Goal: Transaction & Acquisition: Purchase product/service

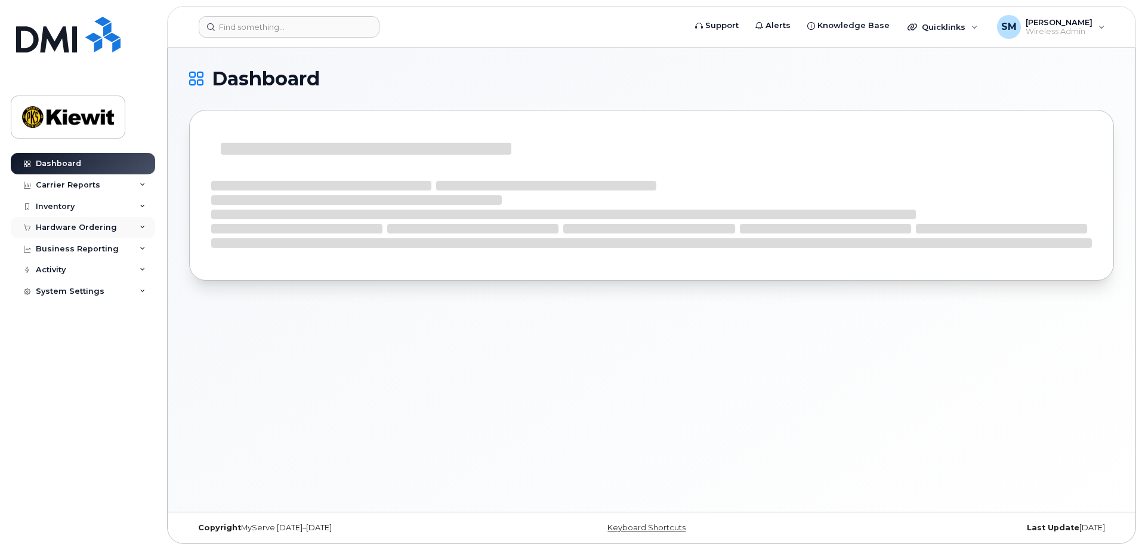
click at [71, 230] on div "Hardware Ordering" at bounding box center [76, 228] width 81 height 10
click at [69, 271] on link "Orders" at bounding box center [94, 272] width 124 height 23
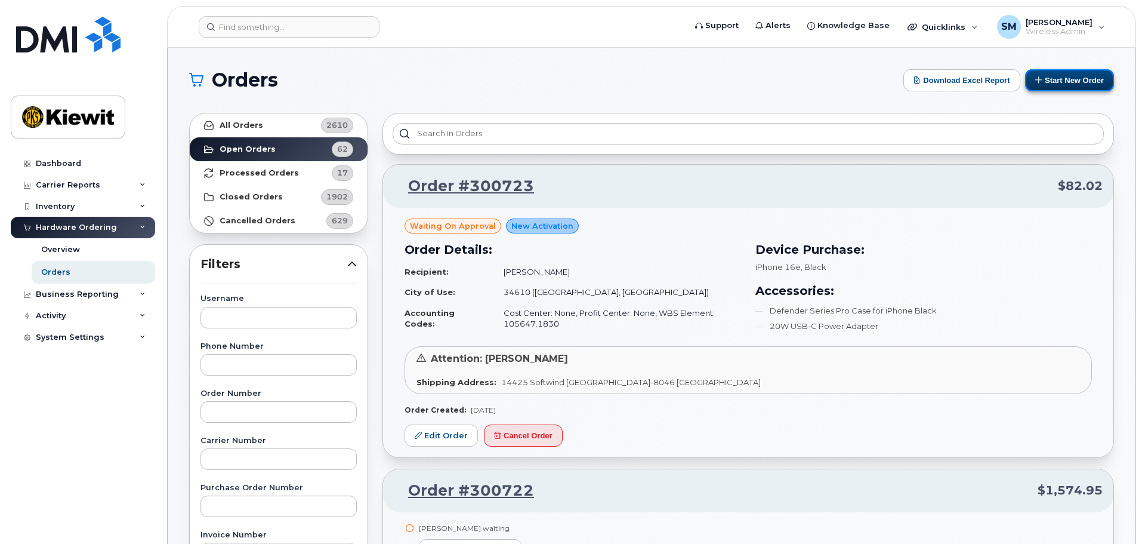
click at [1075, 82] on button "Start New Order" at bounding box center [1069, 80] width 89 height 22
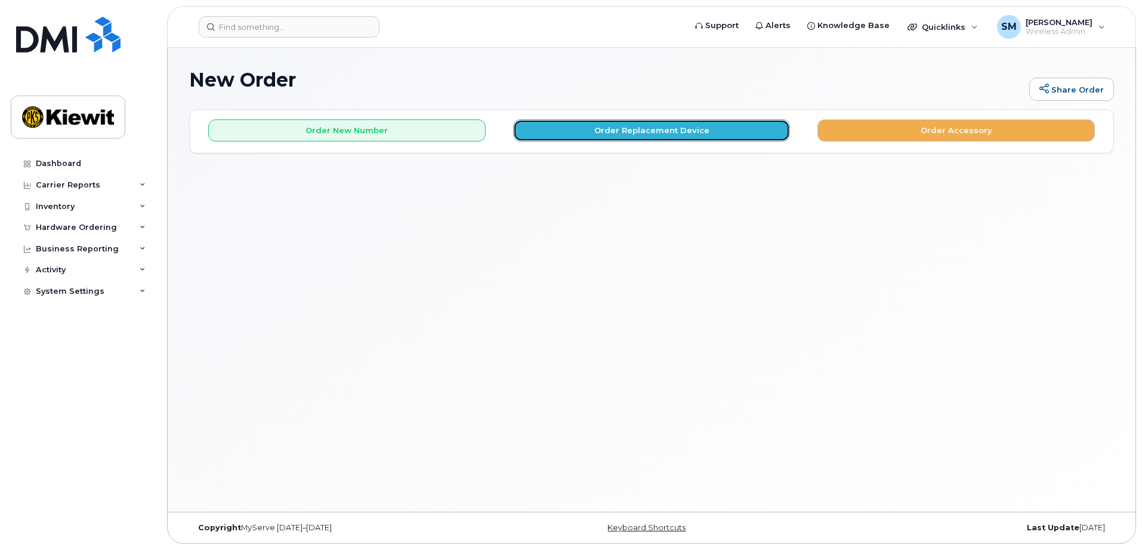
click at [625, 132] on button "Order Replacement Device" at bounding box center [651, 130] width 277 height 22
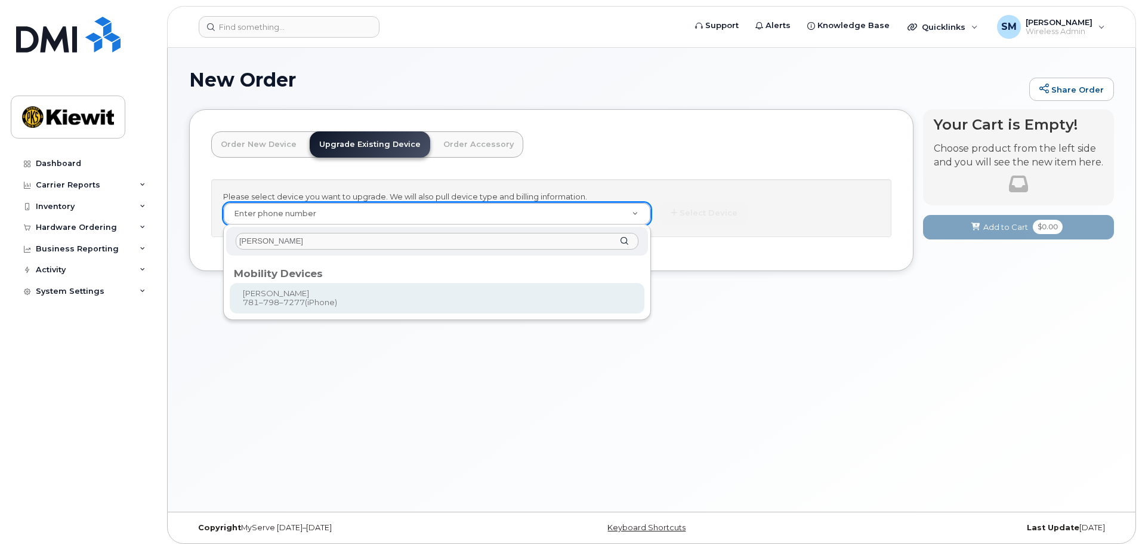
type input "neil sanders"
type input "1172100"
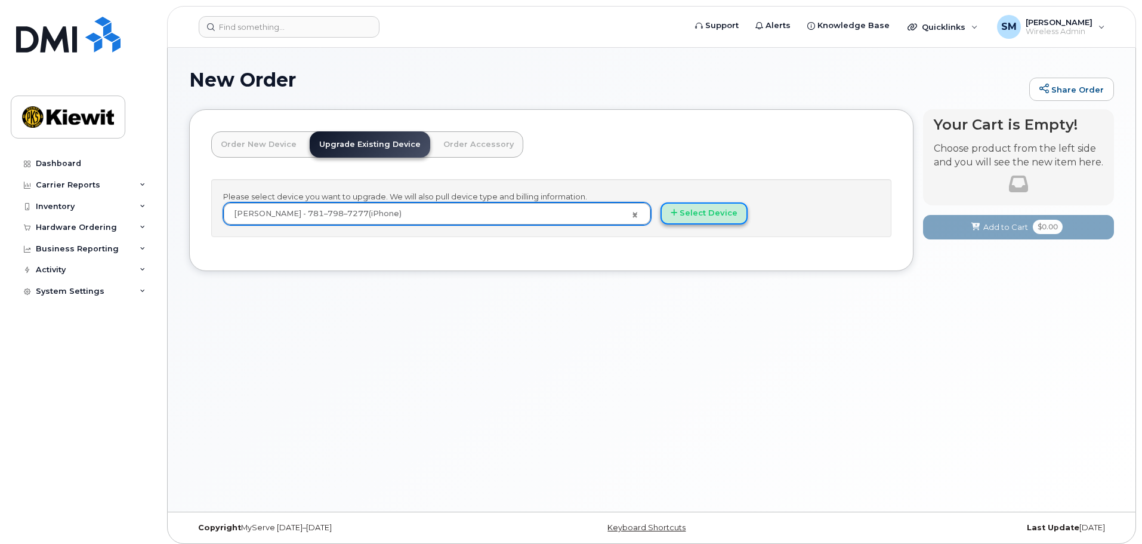
click at [713, 217] on button "Select Device" at bounding box center [704, 213] width 87 height 22
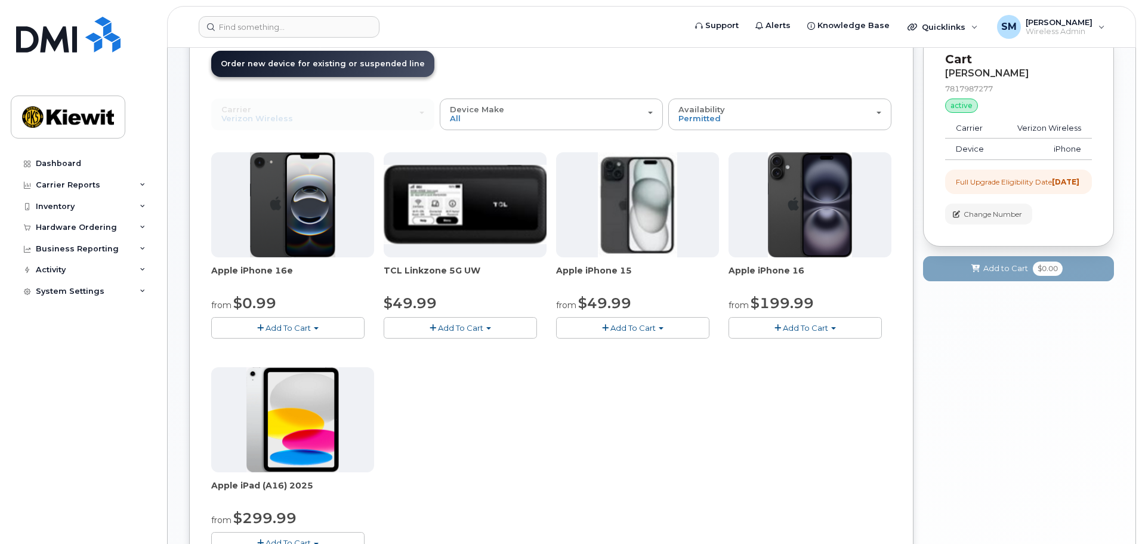
scroll to position [60, 0]
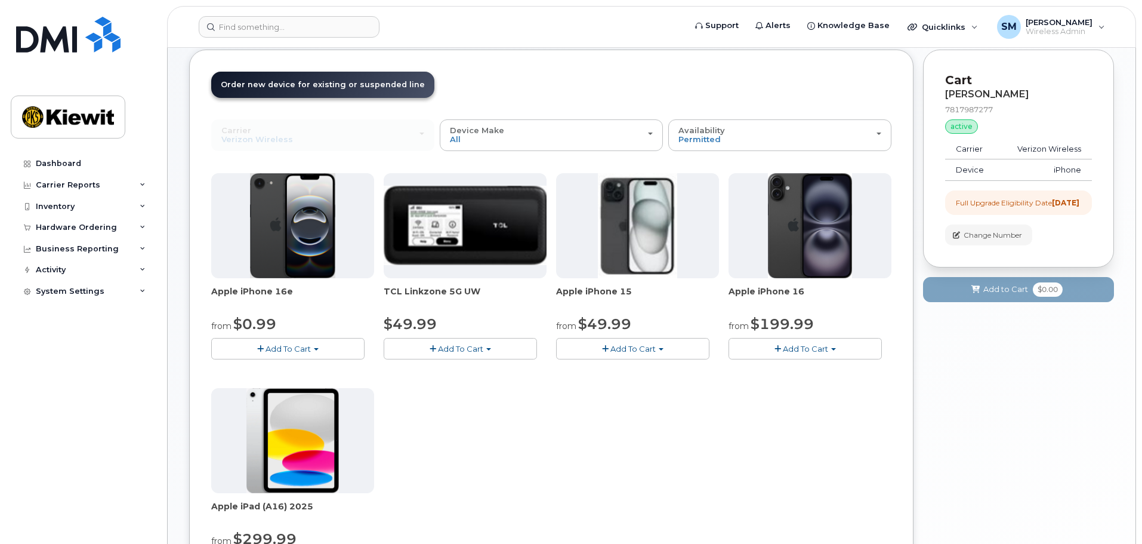
click at [628, 319] on span "$49.99" at bounding box center [604, 323] width 53 height 17
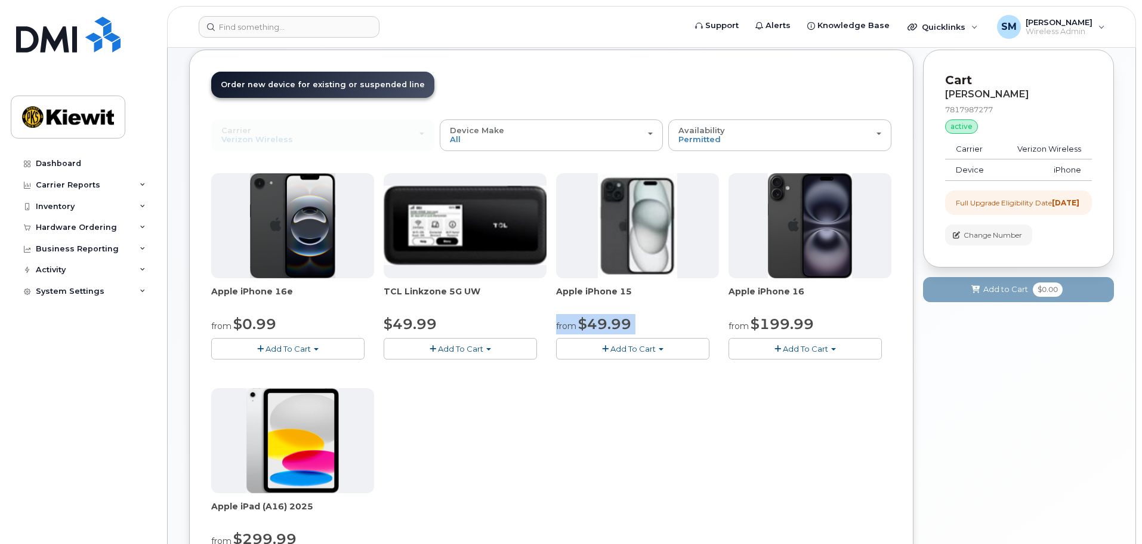
click at [628, 319] on span "$49.99" at bounding box center [604, 323] width 53 height 17
click at [760, 325] on span "$199.99" at bounding box center [782, 323] width 63 height 17
click at [713, 442] on div "Apple iPhone 16e from $0.99 Add To Cart $0.99 - 2 Year Upgrade (128GB) $599.99 …" at bounding box center [551, 383] width 680 height 420
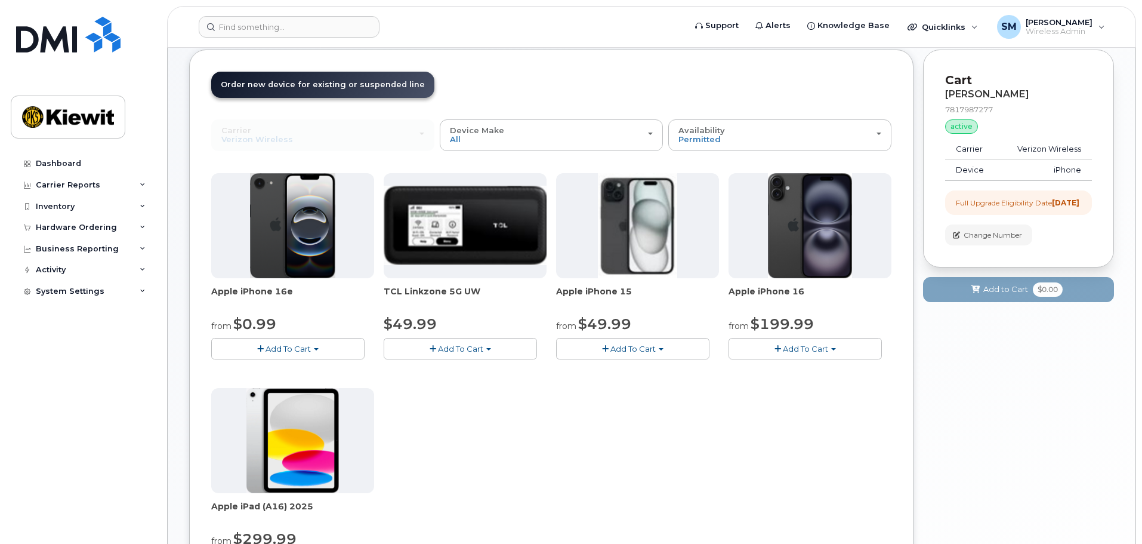
click at [629, 348] on span "Add To Cart" at bounding box center [632, 349] width 45 height 10
click at [639, 369] on link "$49.99 - 2 Year Upgrade (128GB)" at bounding box center [636, 370] width 155 height 15
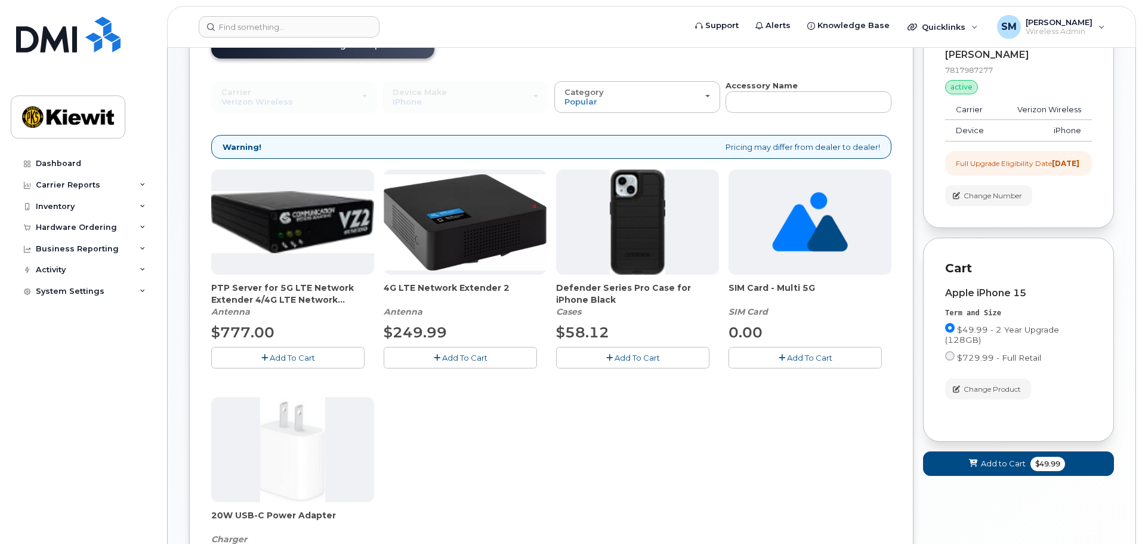
scroll to position [122, 0]
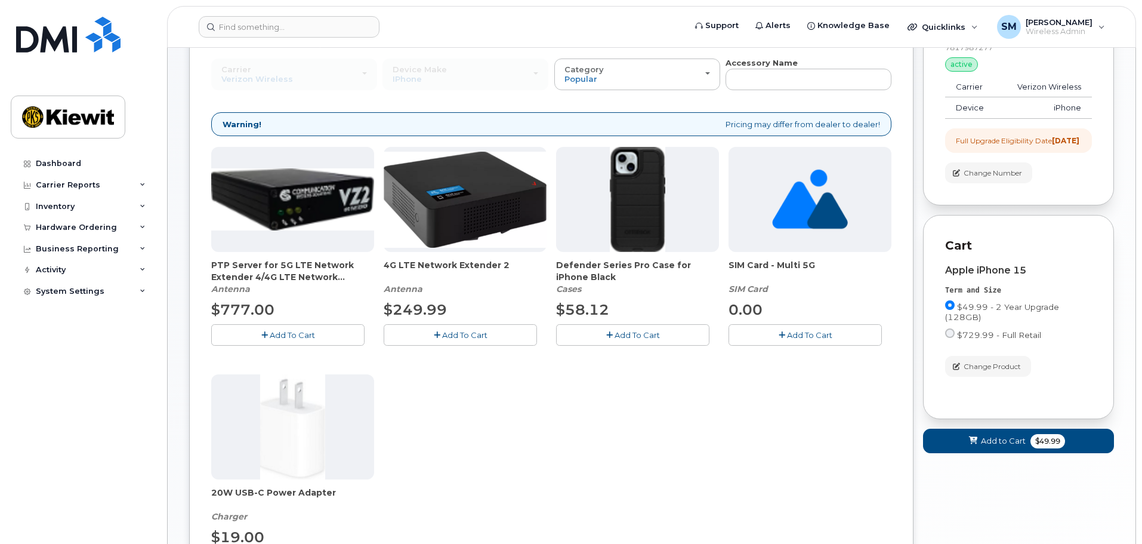
click at [650, 337] on span "Add To Cart" at bounding box center [637, 335] width 45 height 10
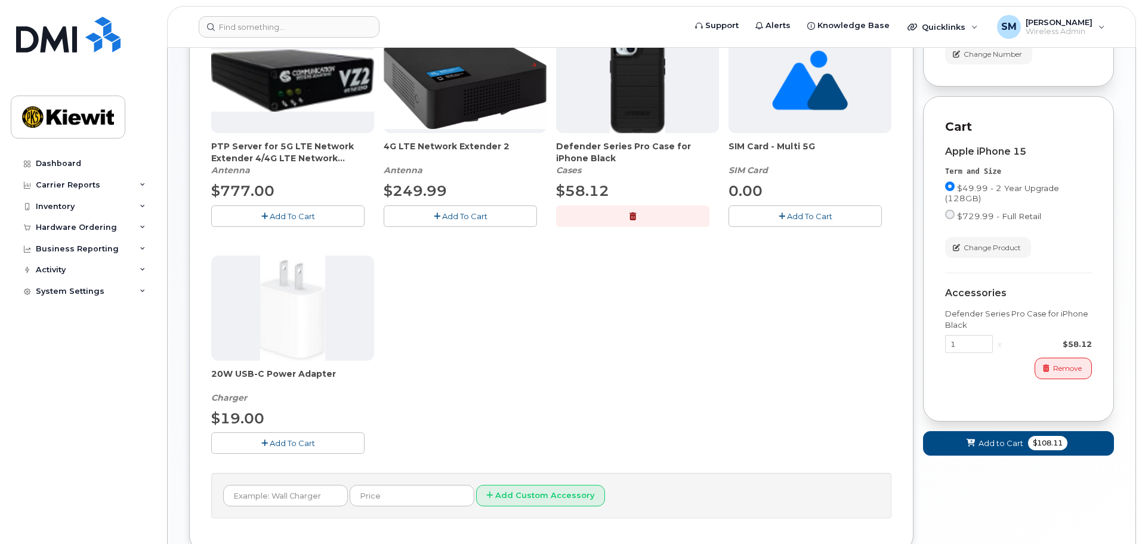
scroll to position [241, 0]
click at [999, 448] on span "Add to Cart" at bounding box center [1001, 442] width 45 height 11
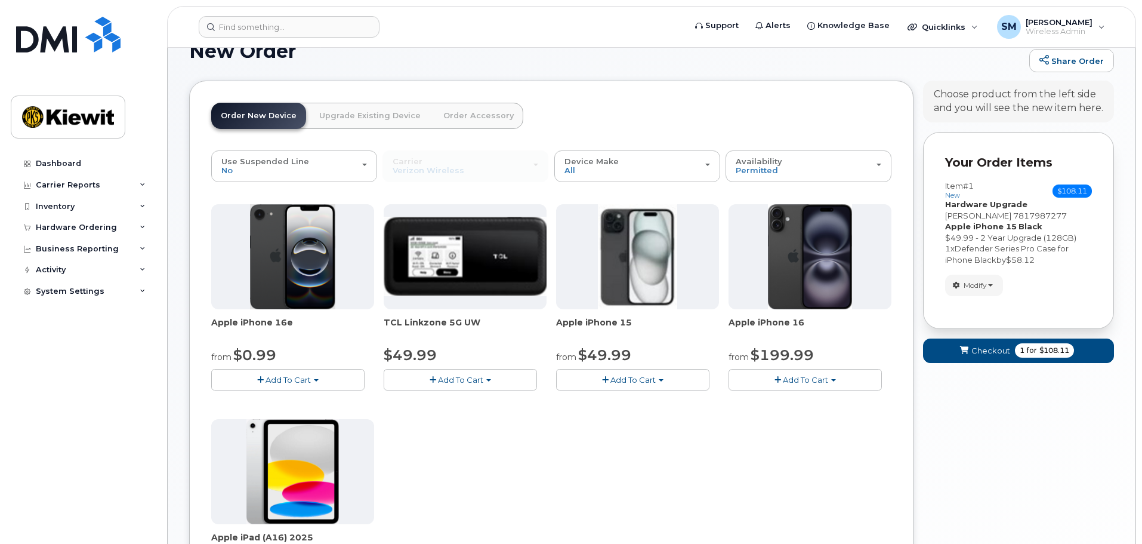
scroll to position [0, 0]
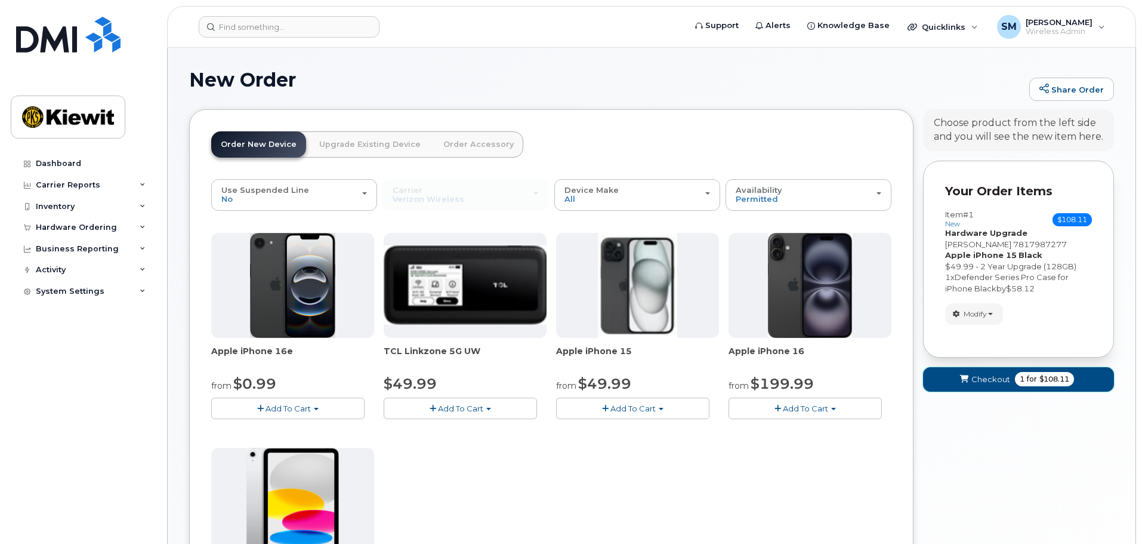
click at [1001, 381] on span "Checkout" at bounding box center [990, 379] width 39 height 11
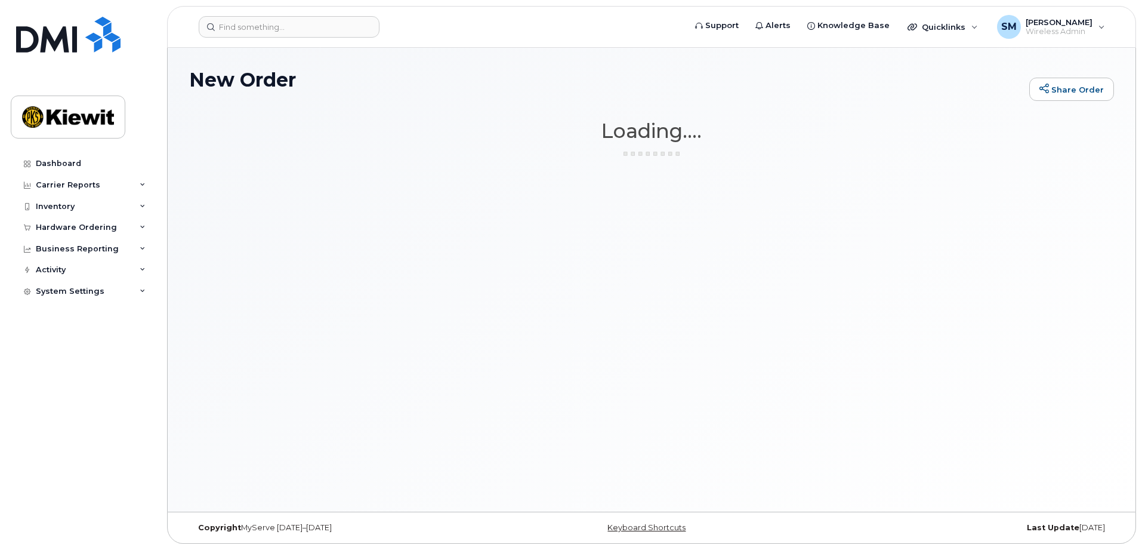
scroll to position [6, 0]
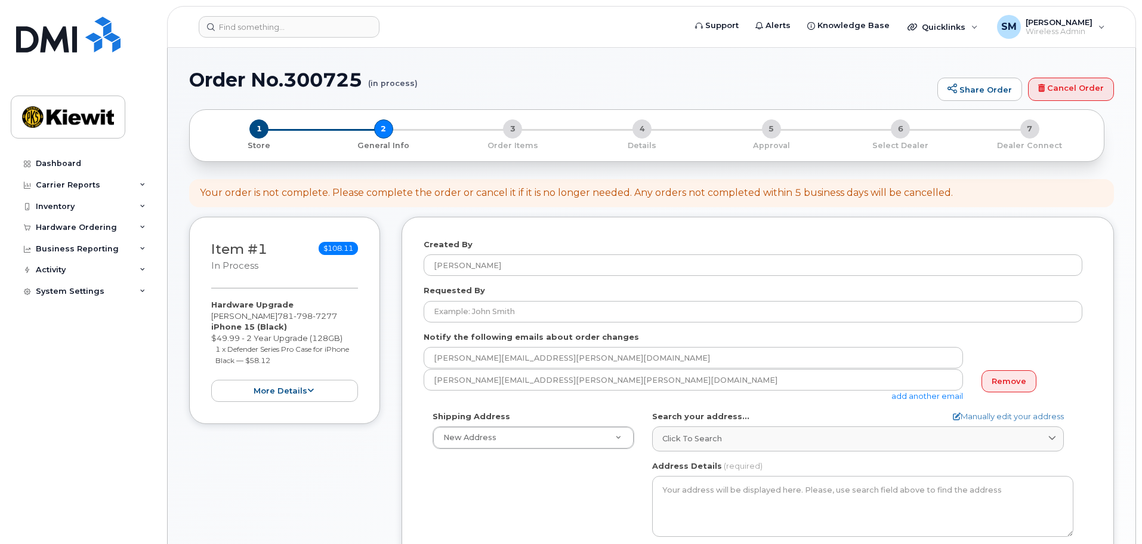
select select
click at [538, 323] on form "Created By Shelby Miller Requested By Notify the following emails about order c…" at bounding box center [758, 477] width 668 height 477
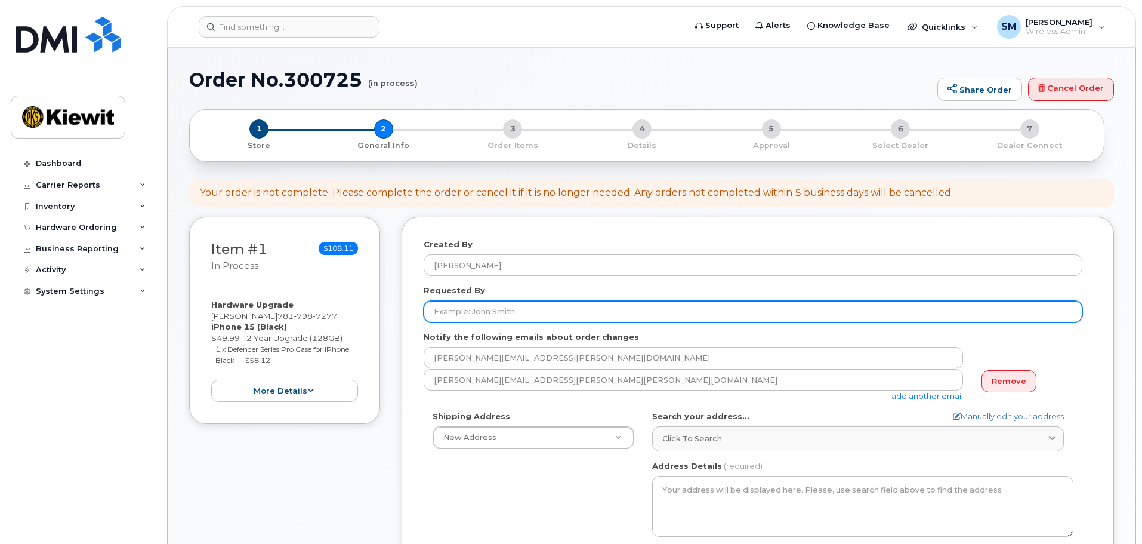
click at [535, 311] on input "Requested By" at bounding box center [753, 311] width 659 height 21
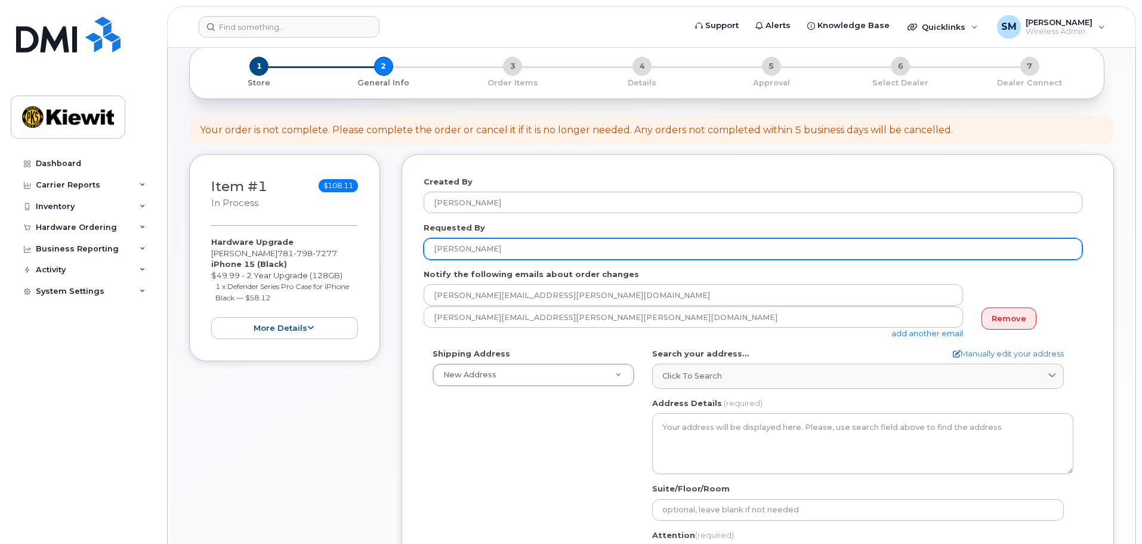
scroll to position [119, 0]
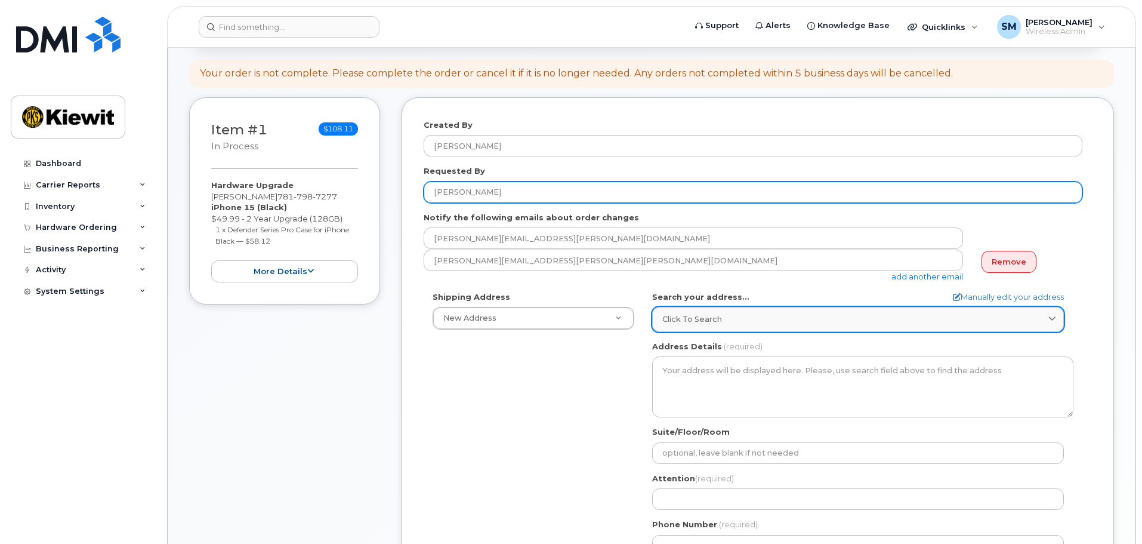
type input "[PERSON_NAME]"
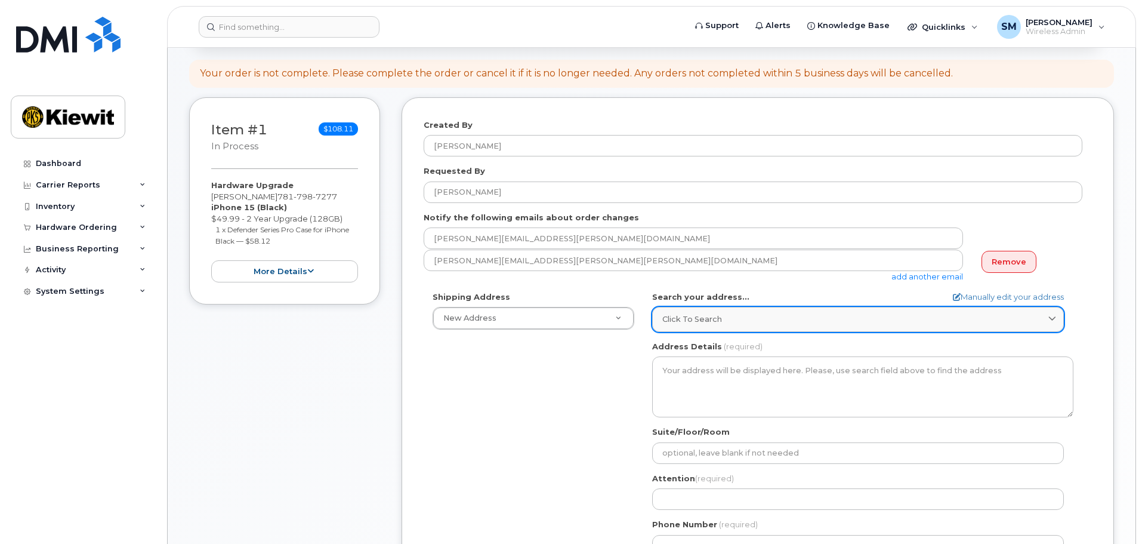
click at [701, 316] on span "Click to search" at bounding box center [692, 318] width 60 height 11
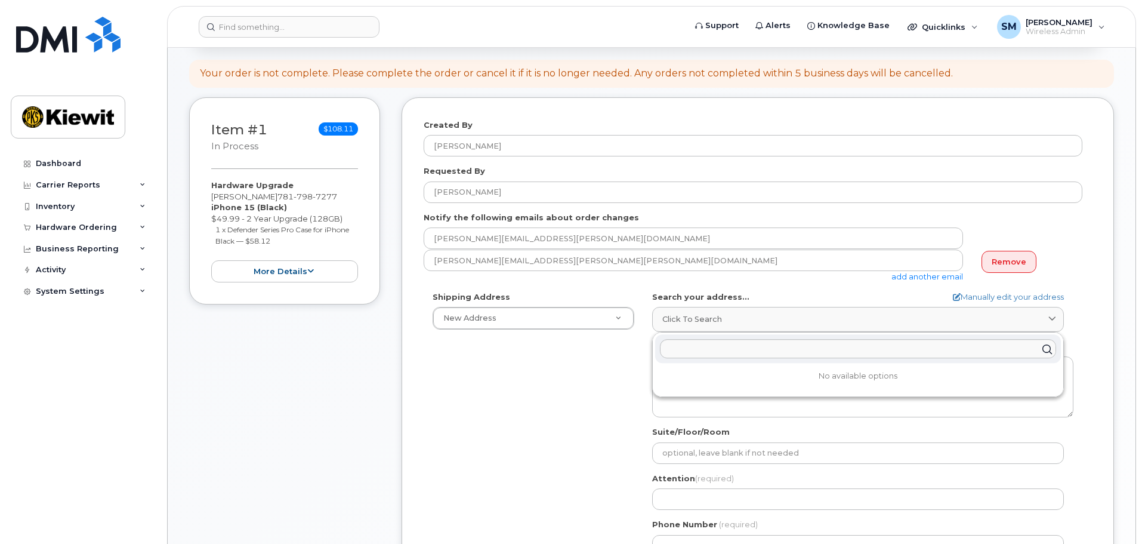
drag, startPoint x: 510, startPoint y: 424, endPoint x: 533, endPoint y: 331, distance: 95.8
click at [512, 413] on div "Shipping Address New Address New Address 3501 W. Prospect Rd 3501 W. Prospect R…" at bounding box center [753, 428] width 659 height 274
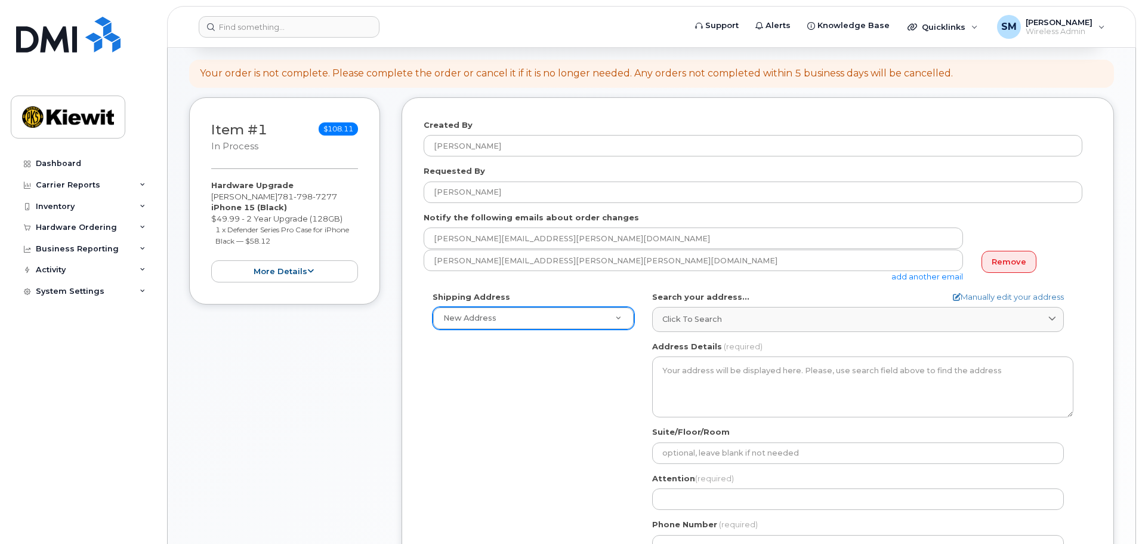
drag, startPoint x: 533, startPoint y: 331, endPoint x: 542, endPoint y: 316, distance: 18.2
click at [535, 327] on div "Shipping Address New Address New Address 3501 W. Prospect Rd 3501 W. Prospect R…" at bounding box center [753, 428] width 659 height 274
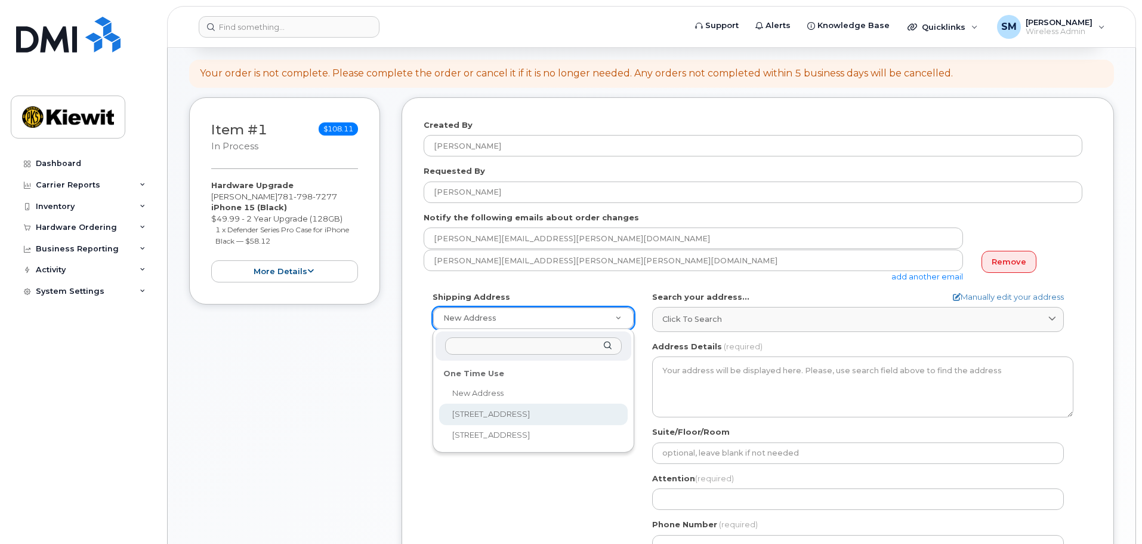
select select "3501 W. Prospect Rd"
type input "Steven Rodriguez"
type input "6824316765"
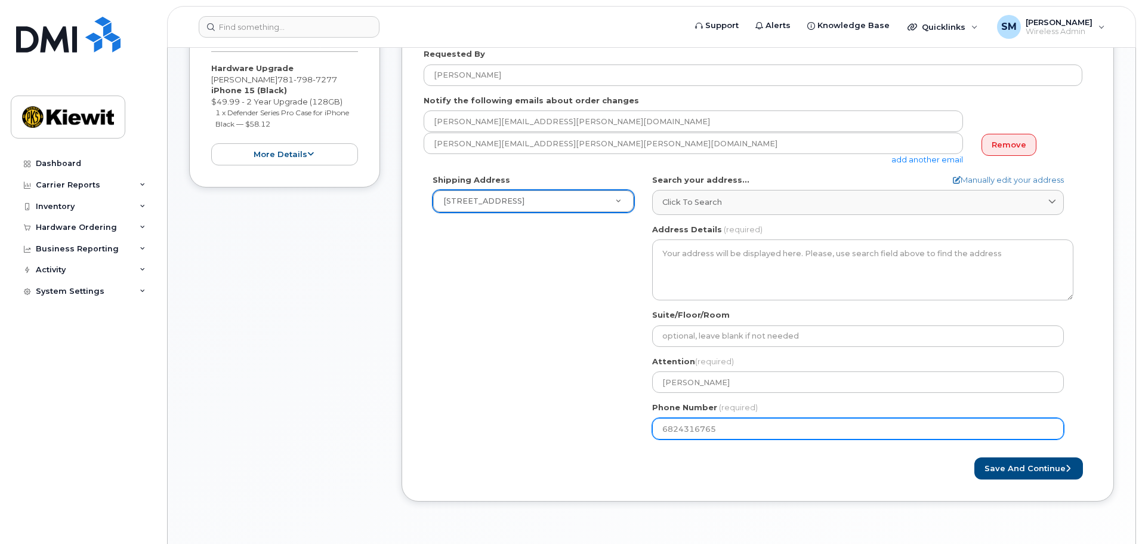
scroll to position [239, 0]
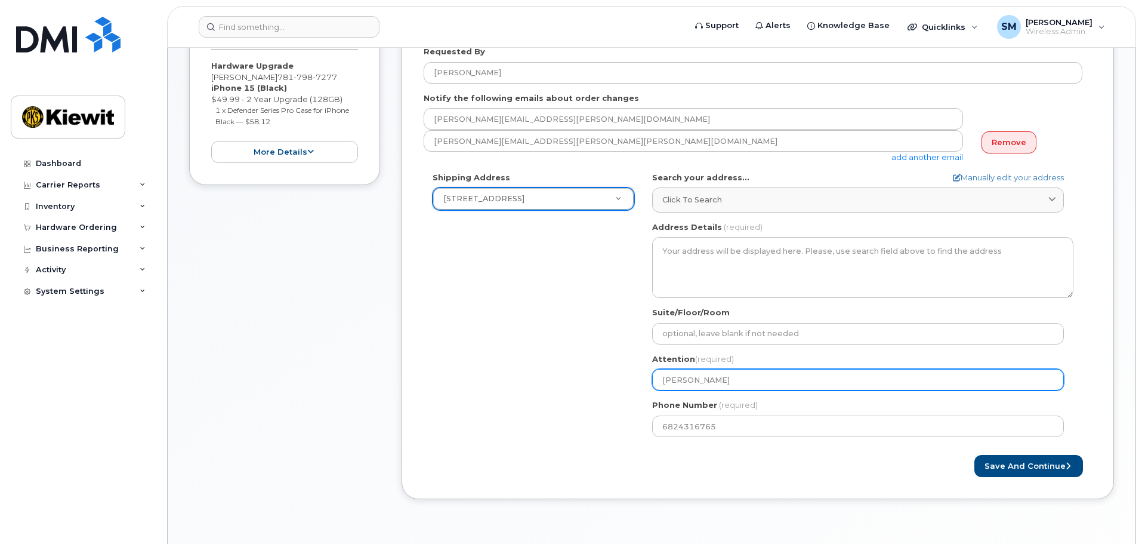
click at [751, 389] on input "Steven Rodriguez" at bounding box center [858, 379] width 412 height 21
select select
type input "N"
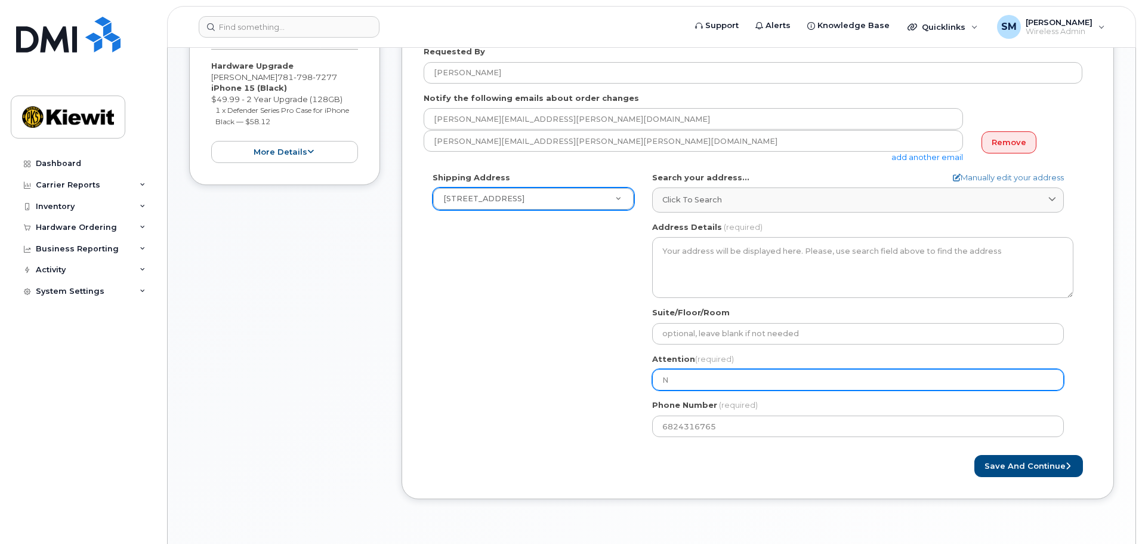
select select
type input "Ne"
select select
type input "Nei"
select select
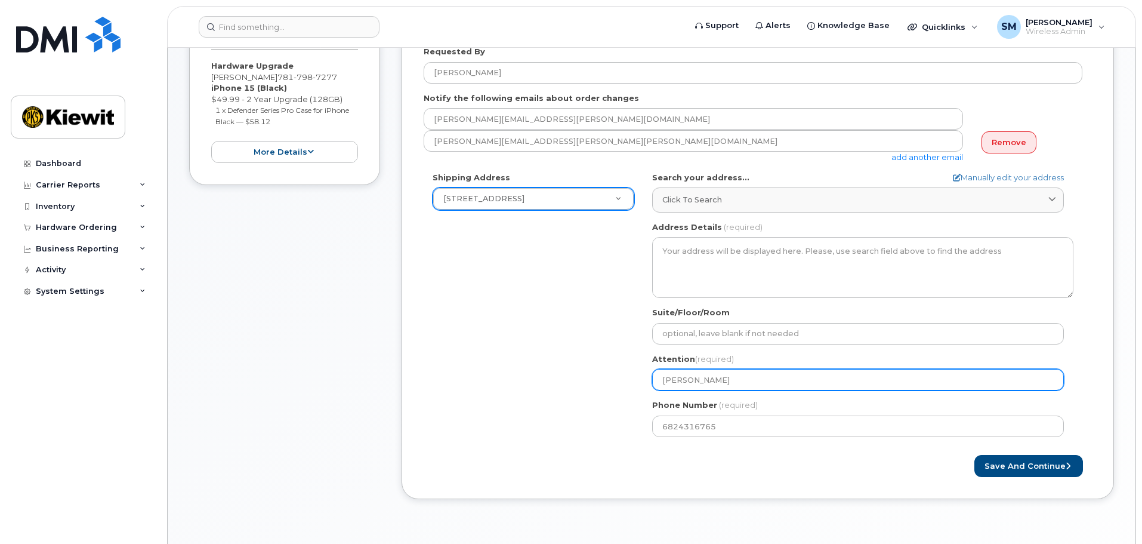
type input "Neil"
select select
type input "Neil S"
select select
type input "Neil Sa"
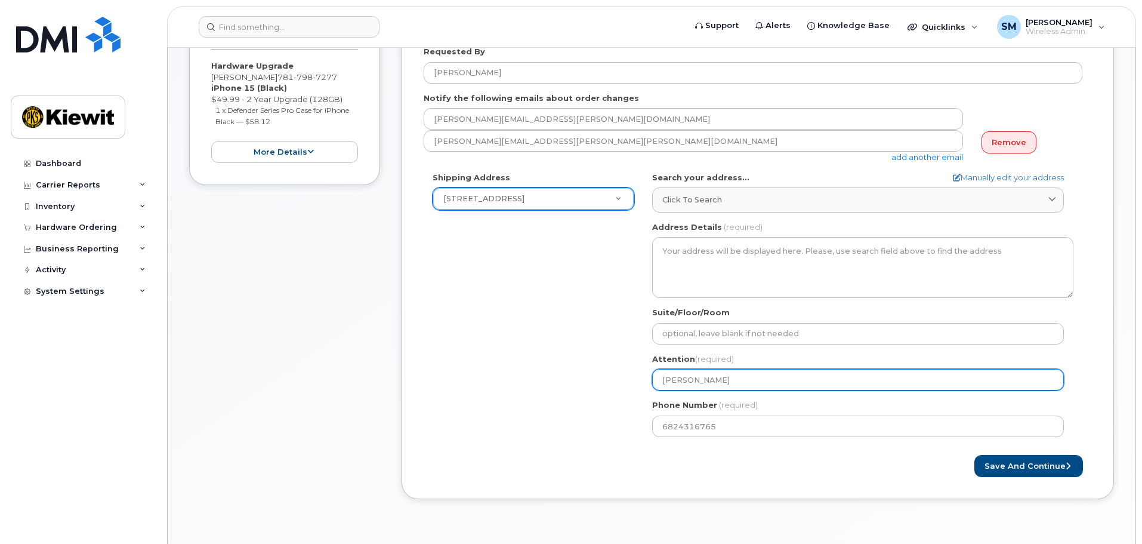
select select
type input "Neil San"
select select
type input "Neil Sand"
select select
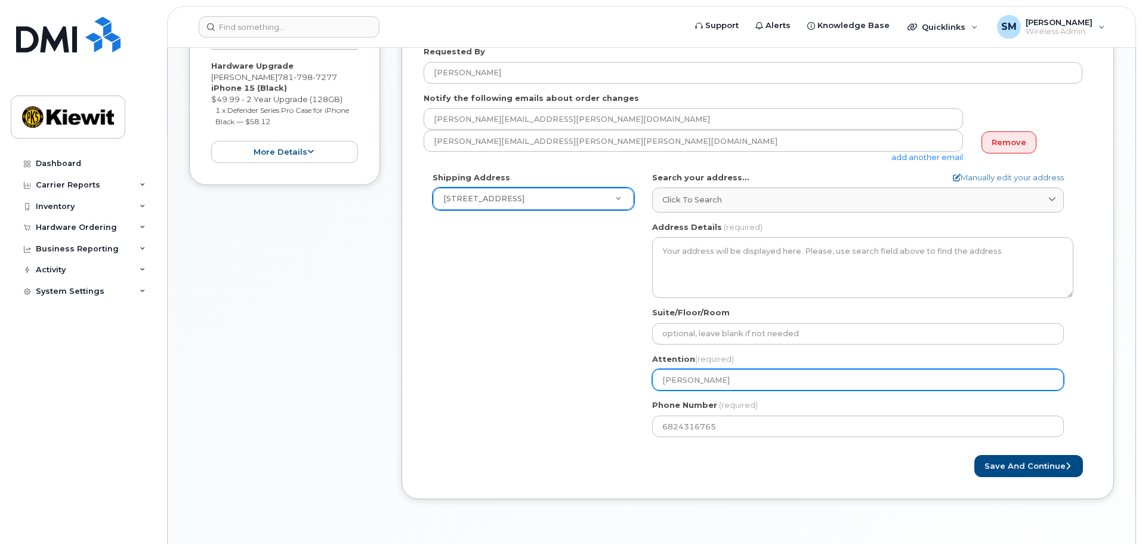
type input "Neil Sande"
select select
type input "Neil Sander"
select select
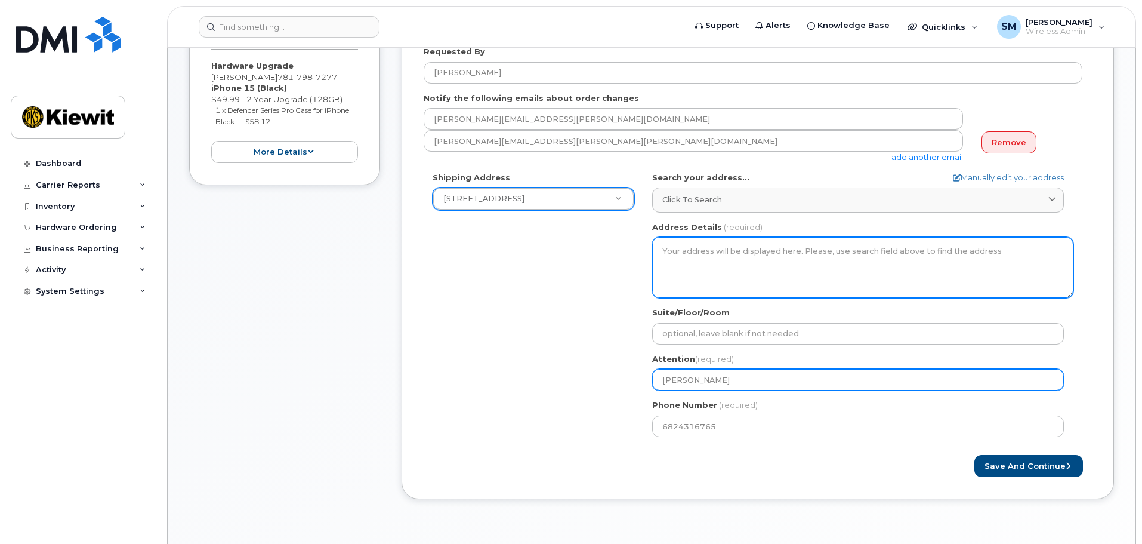
type input "[PERSON_NAME]"
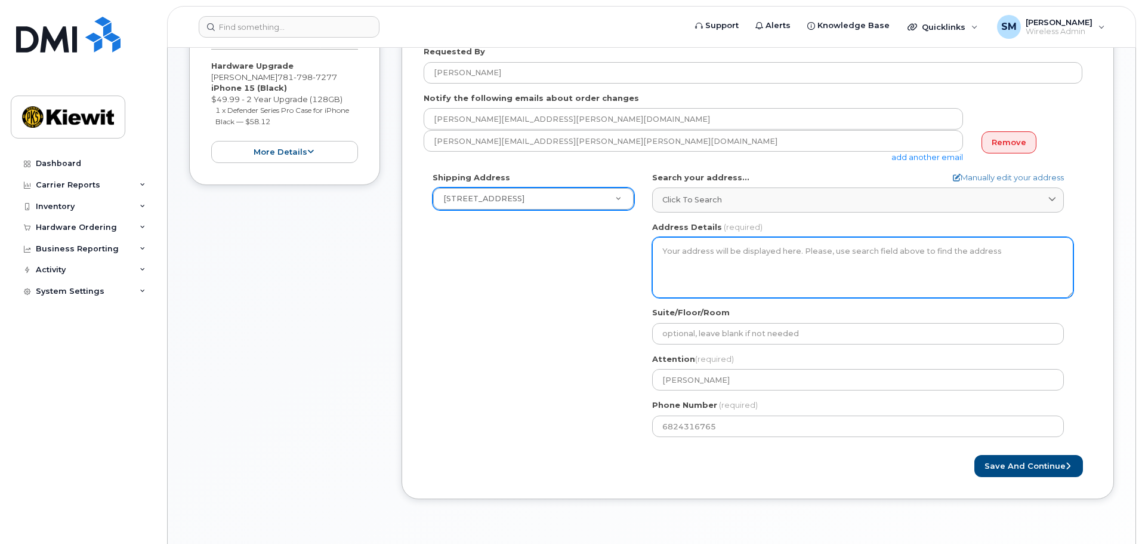
click at [683, 244] on textarea "Address Details" at bounding box center [862, 267] width 421 height 61
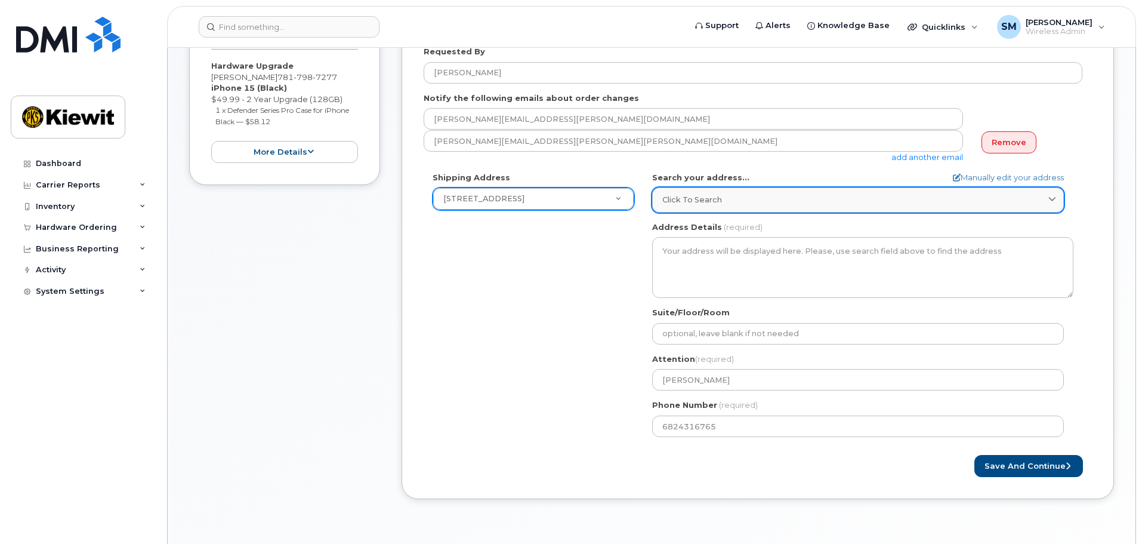
click at [691, 206] on link "Click to search" at bounding box center [858, 199] width 412 height 24
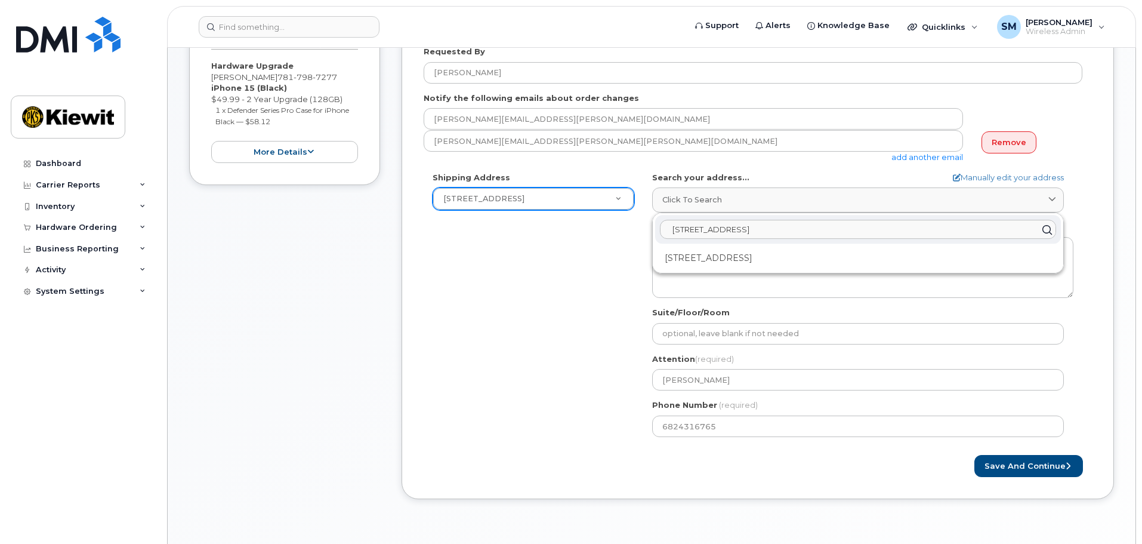
type input "3501 Prospect Road"
drag, startPoint x: 1024, startPoint y: 167, endPoint x: 1018, endPoint y: 177, distance: 11.8
click at [1023, 168] on form "Created By Shelby Miller Requested By Neil Sanders Notify the following emails …" at bounding box center [758, 238] width 668 height 477
click at [1018, 177] on link "Manually edit your address" at bounding box center [1008, 177] width 111 height 11
select select
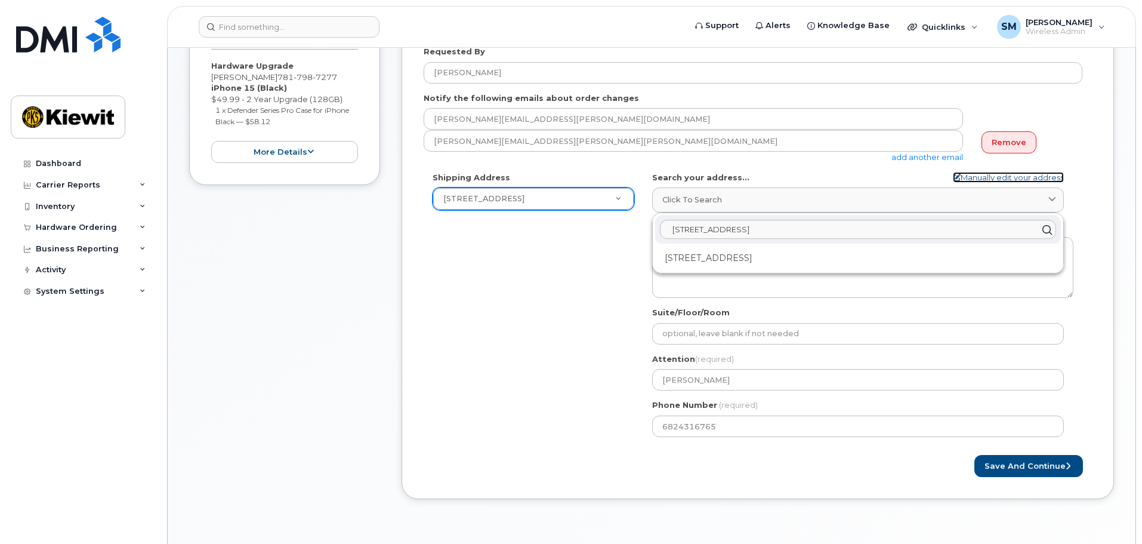
select select
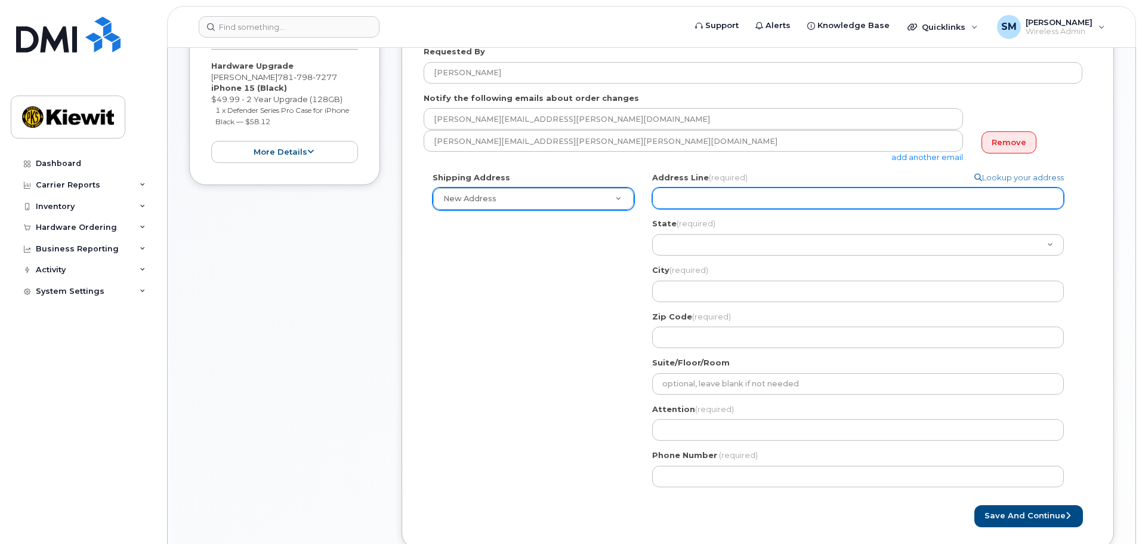
click at [817, 204] on input "Address Line (required)" at bounding box center [858, 197] width 412 height 21
select select
type input "3"
select select
type input "35"
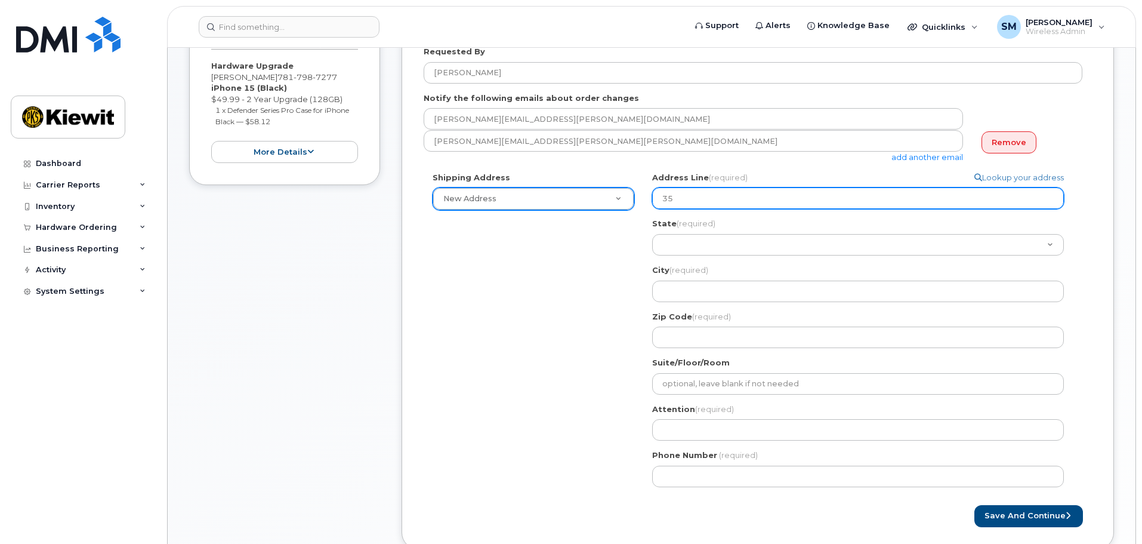
select select
type input "350"
select select
type input "3501"
select select
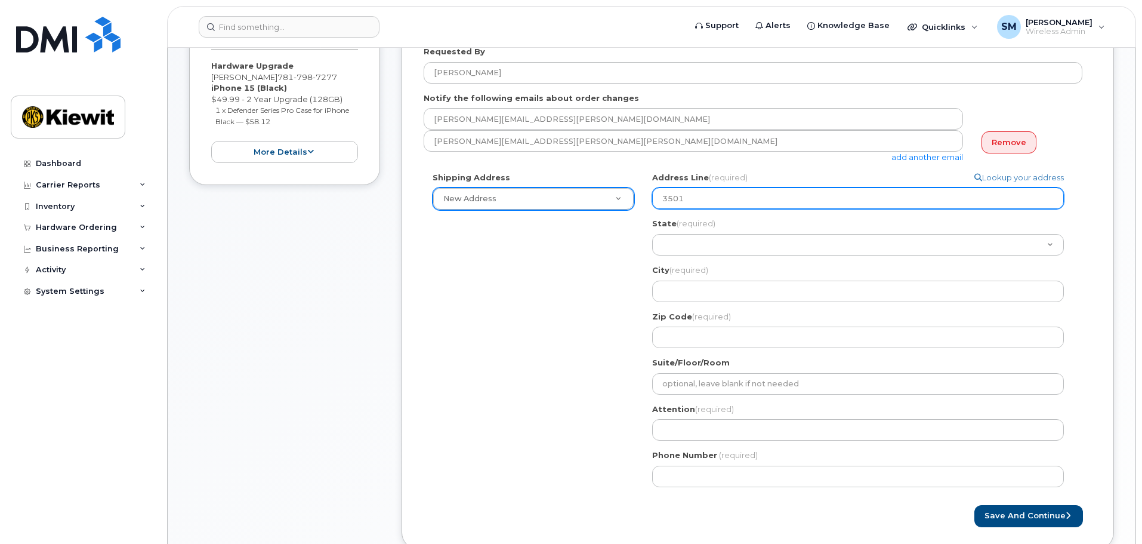
type input "3501 W"
select select
type input "3501 W."
select select
type input "3501 W. P"
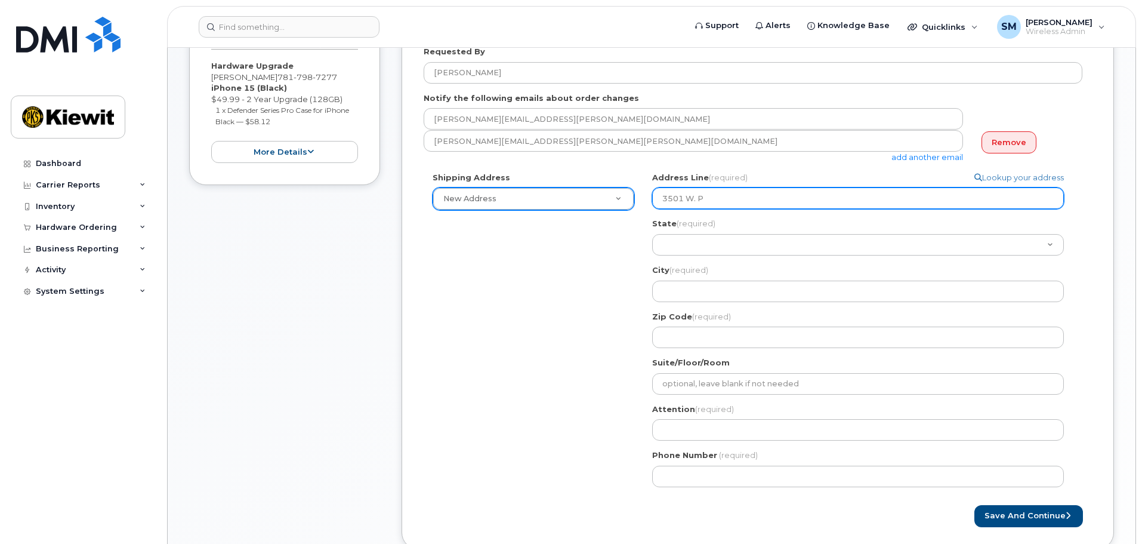
select select
type input "3501 W. Pr"
select select
type input "3501 W. Pro"
select select
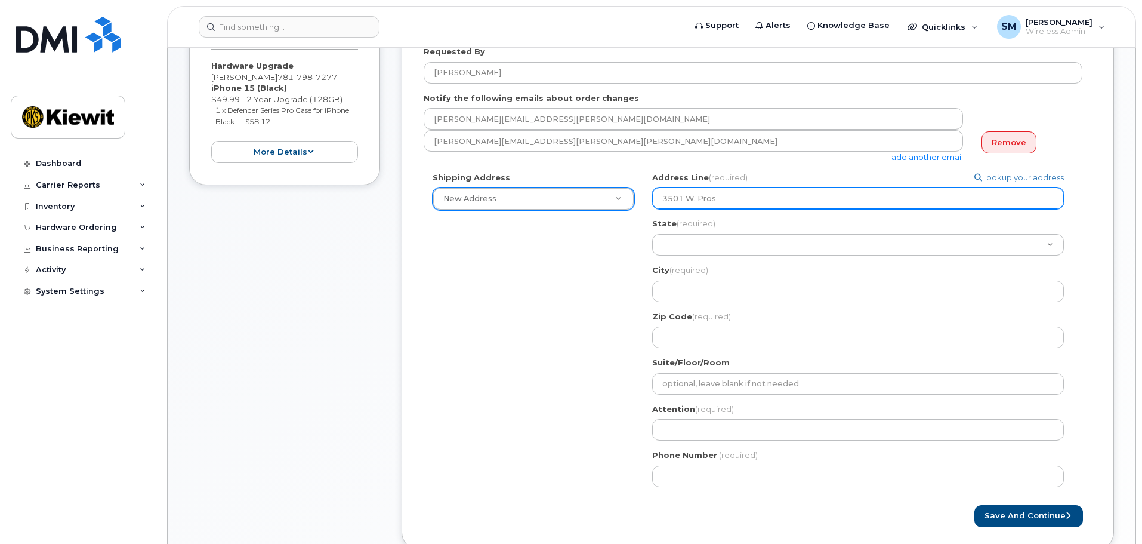
type input "3501 W. Prospect Road"
select select
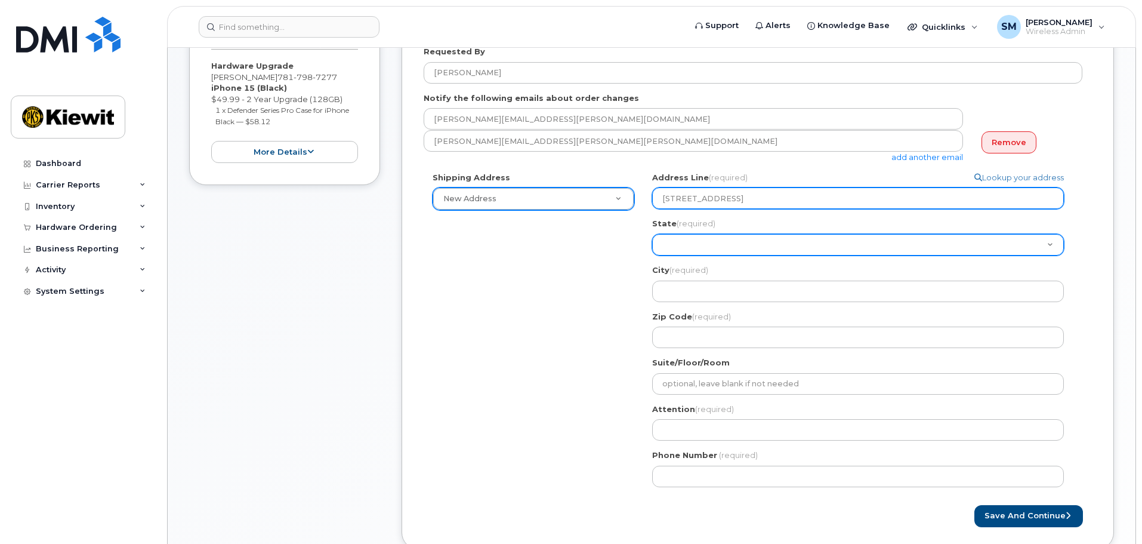
select select "FL"
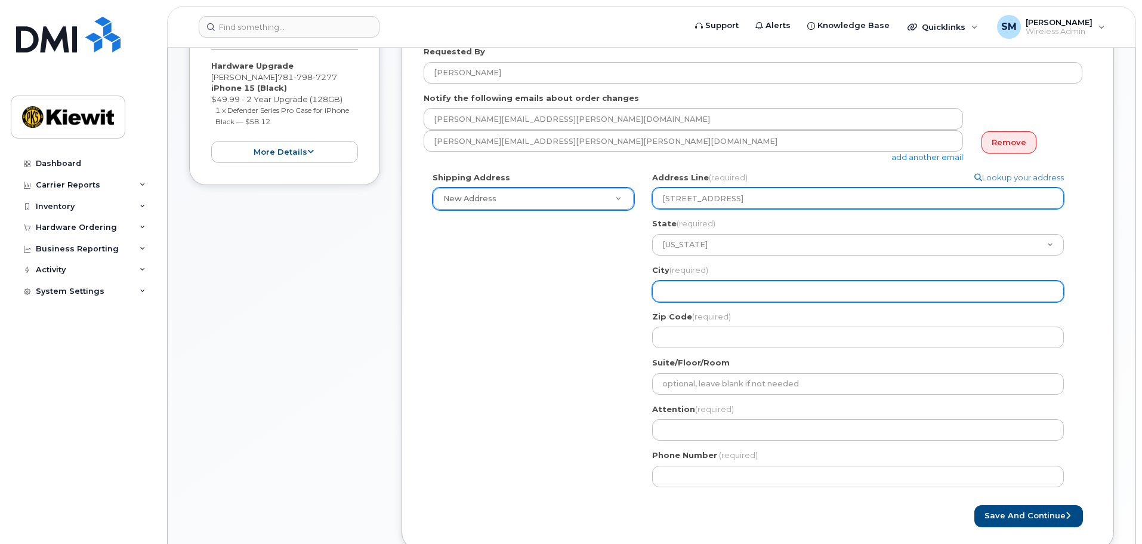
select select
type input "F"
select select
type input "Fo"
select select
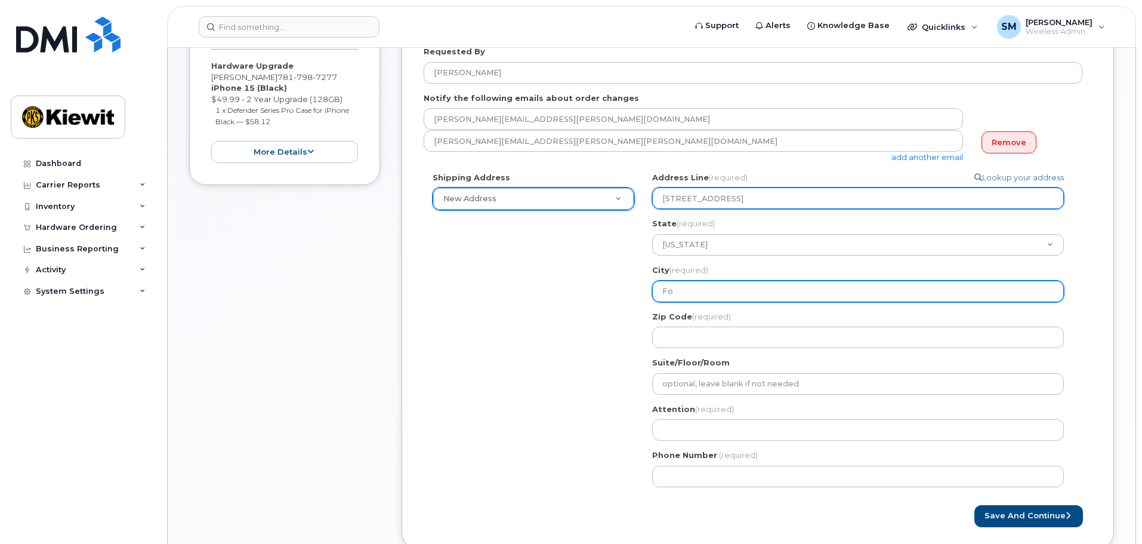
type input "For"
select select
type input "Fort"
select select
type input "Fort Lauderdale"
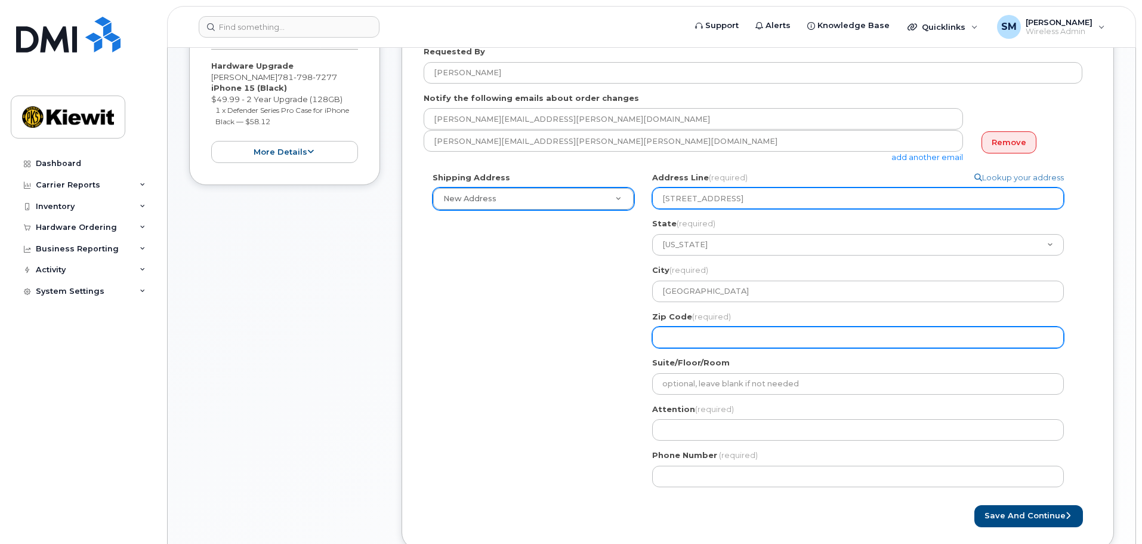
type input "33306"
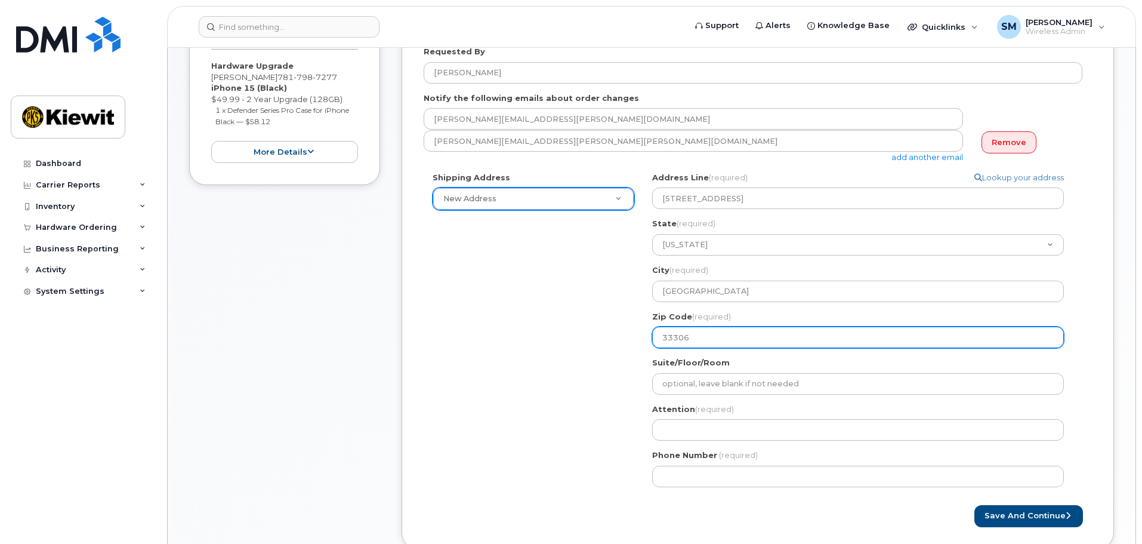
click at [758, 338] on input "33306" at bounding box center [858, 336] width 412 height 21
select select
type input "3330"
select select
type input "33309"
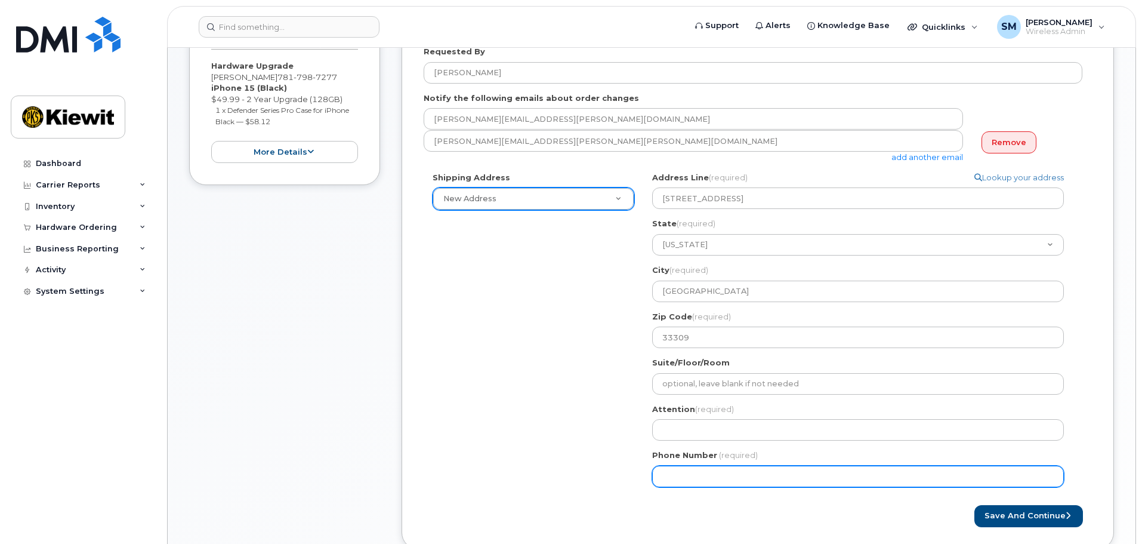
click at [498, 394] on div "Shipping Address New Address New Address 3501 W. Prospect Rd 3501 W. Prospect R…" at bounding box center [753, 334] width 659 height 324
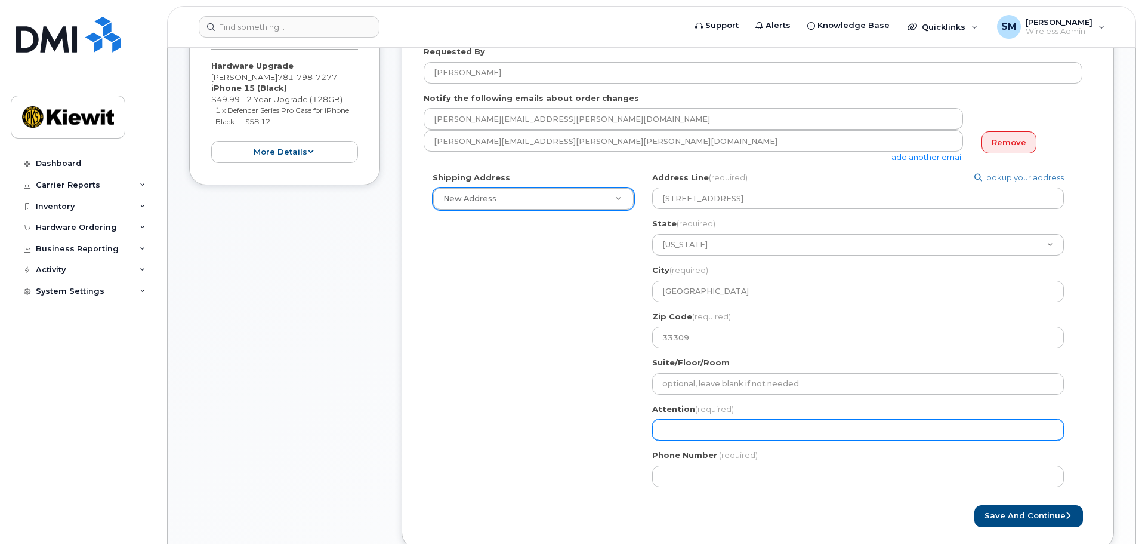
click at [673, 431] on input "Attention (required)" at bounding box center [858, 429] width 412 height 21
select select
type input "N"
select select
type input "Ne"
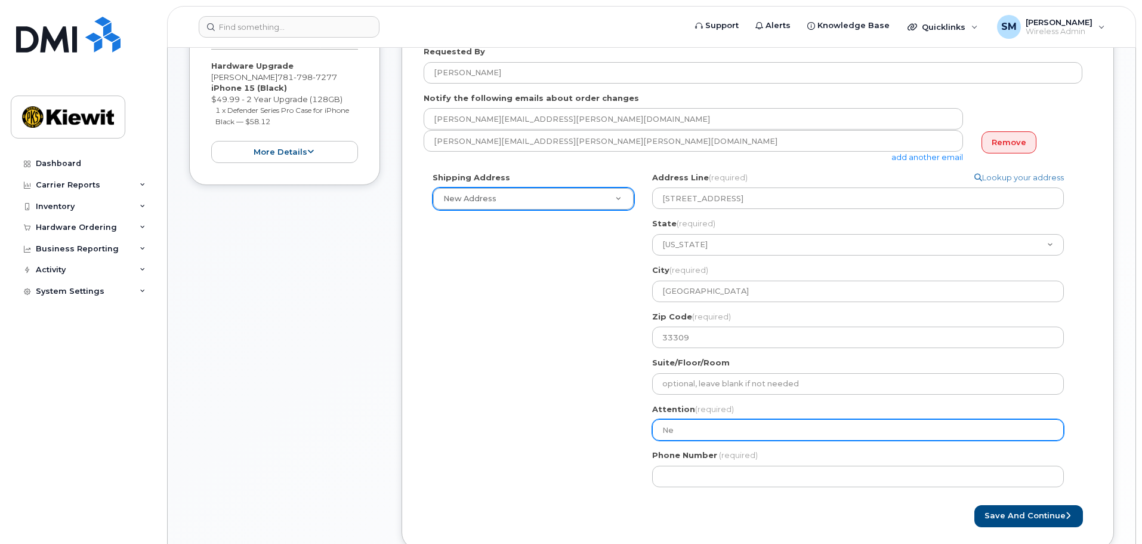
select select
type input "Nei"
select select
type input "Neil"
select select
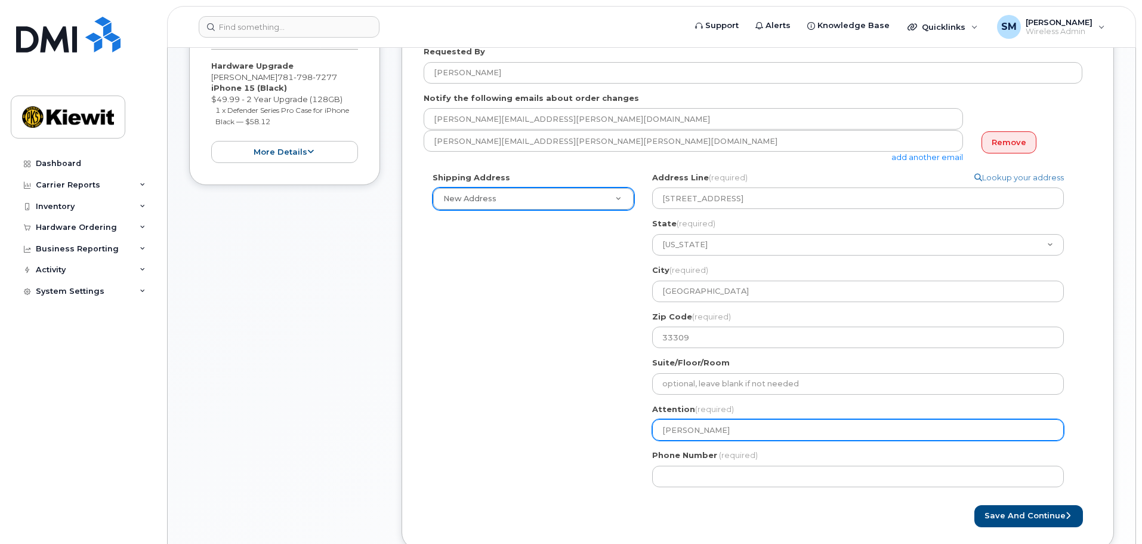
type input "Neil S"
select select
type input "Neil Sa"
select select
type input "Neil San"
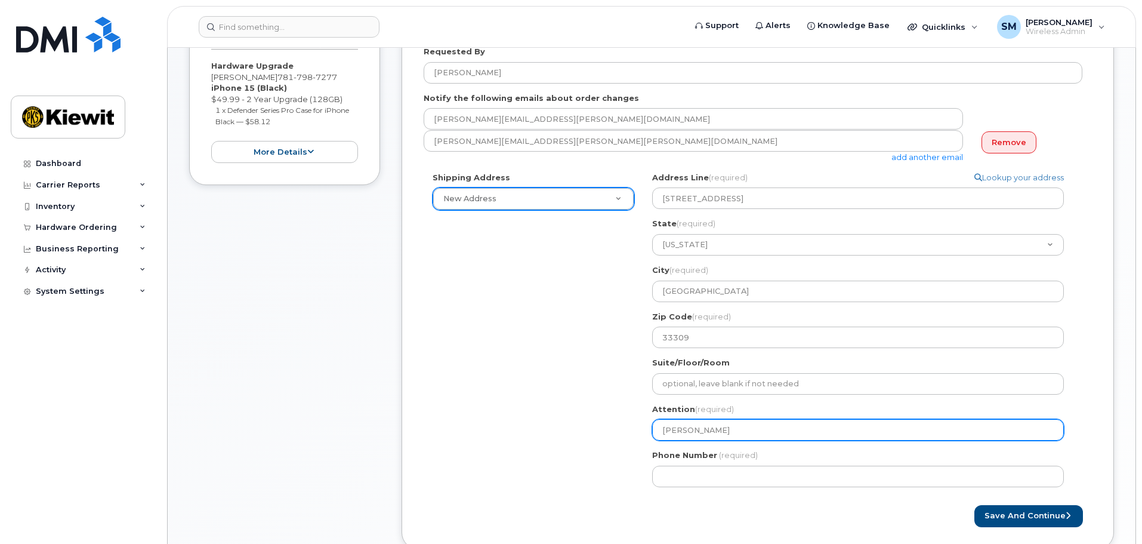
select select
type input "Neil Sand"
select select
type input "Neil Sande"
select select
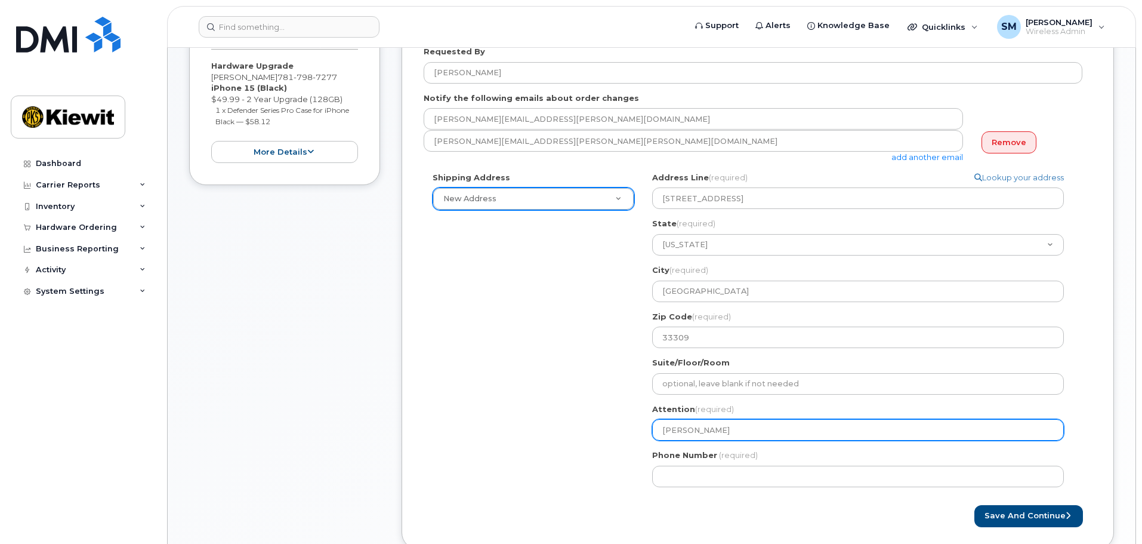
type input "Neil Sander"
select select
type input "[PERSON_NAME]"
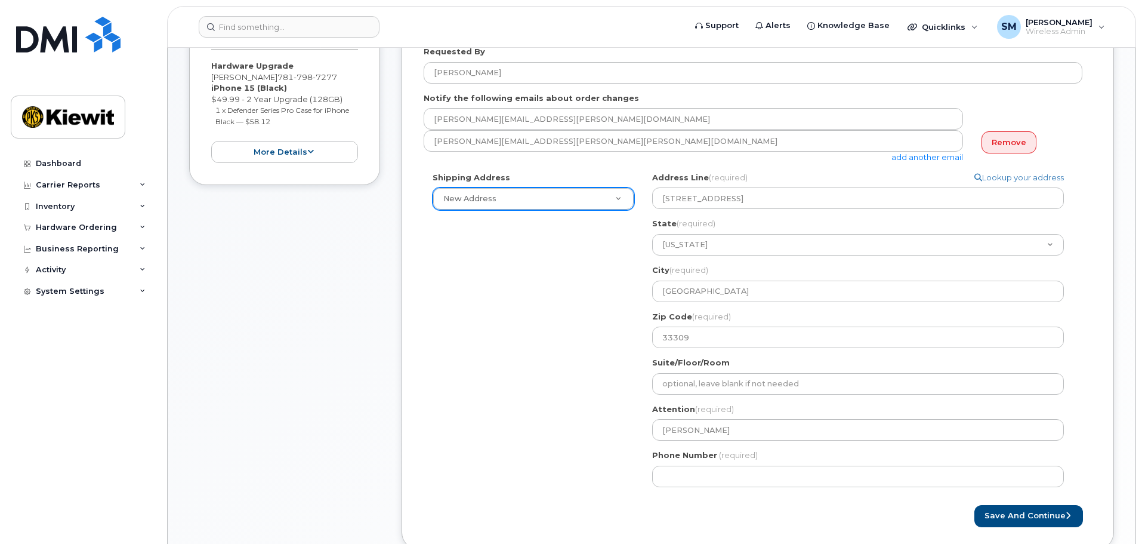
click at [610, 458] on div "Shipping Address New Address New Address 3501 W. Prospect Rd 3501 W. Prospect R…" at bounding box center [753, 334] width 659 height 324
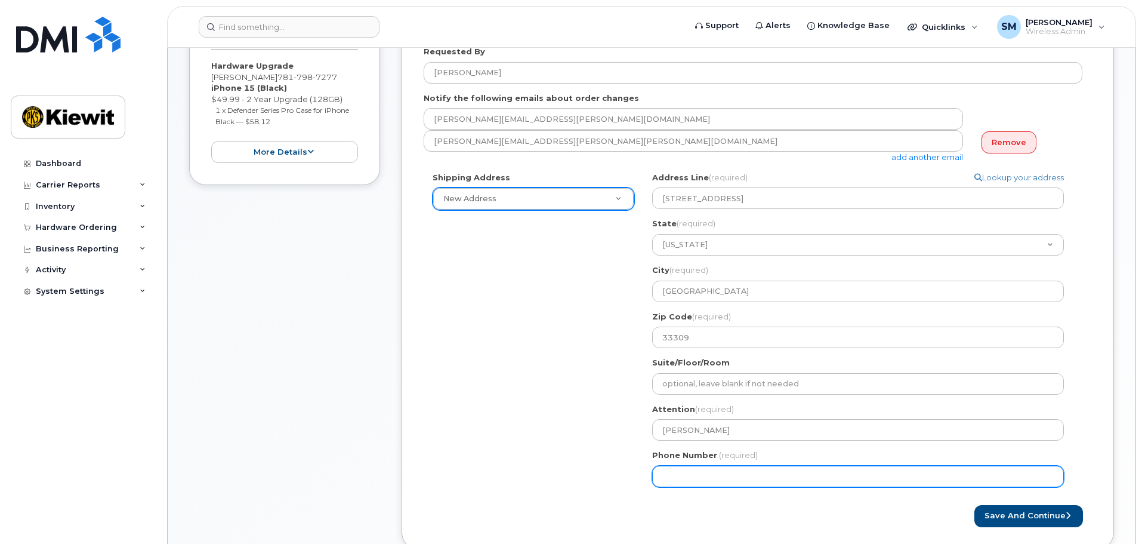
click at [689, 474] on input "Phone Number" at bounding box center [858, 475] width 412 height 21
type input "6"
type input "682431676"
select select
type input "6824316765"
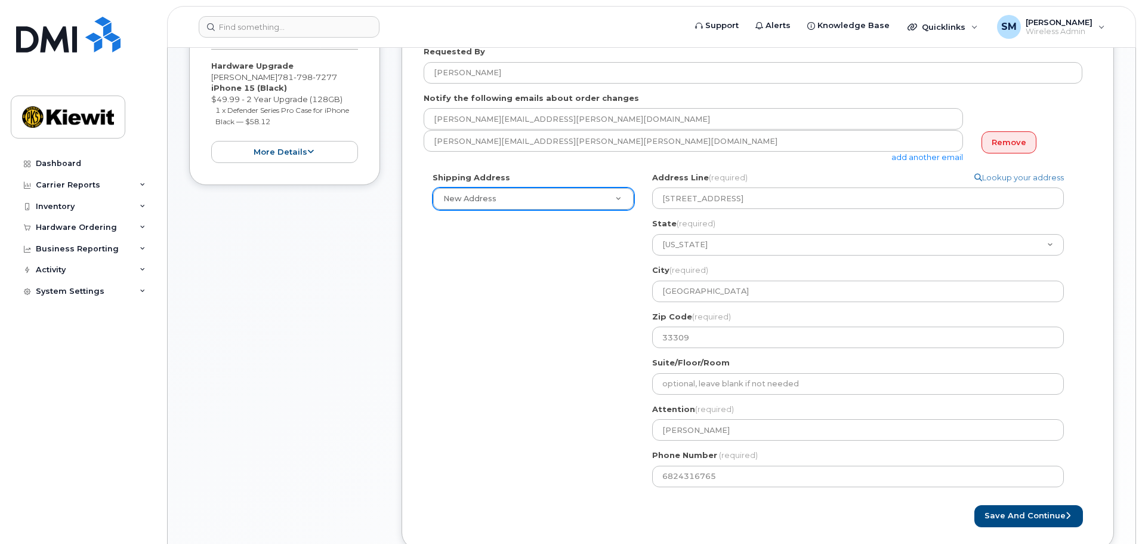
click at [708, 513] on div "Save and Continue" at bounding box center [758, 516] width 668 height 22
click at [1053, 530] on div "Created By Shelby Miller Requested By Neil Sanders Notify the following emails …" at bounding box center [758, 263] width 713 height 571
click at [1047, 521] on button "Save and Continue" at bounding box center [1028, 516] width 109 height 22
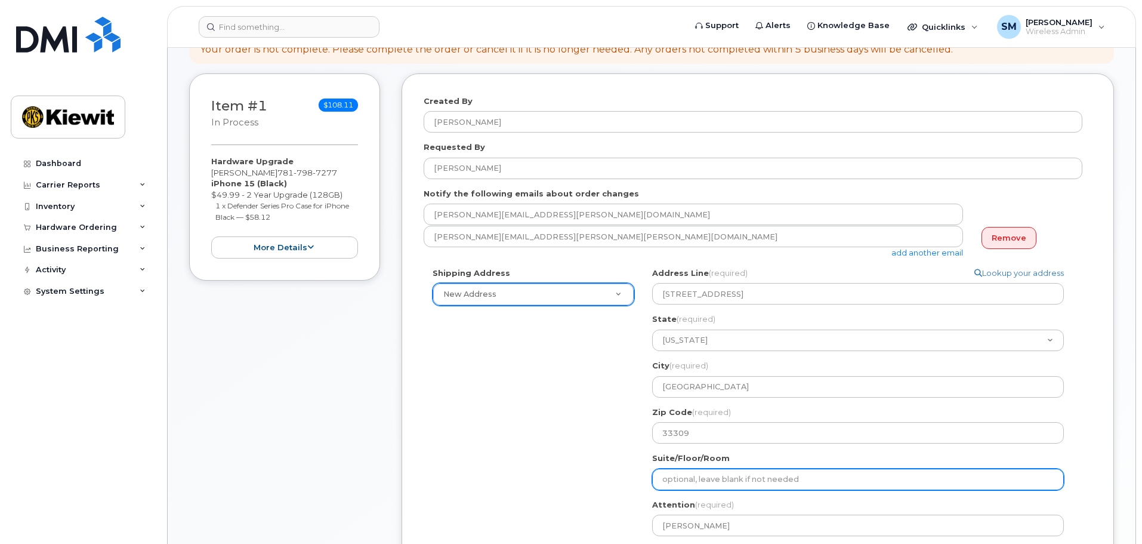
scroll to position [60, 0]
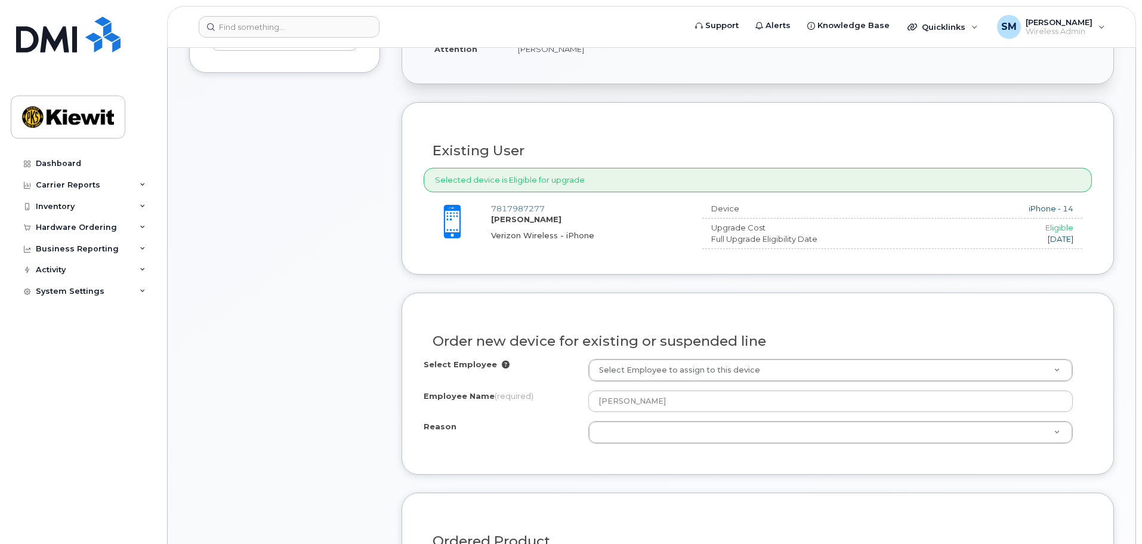
scroll to position [418, 0]
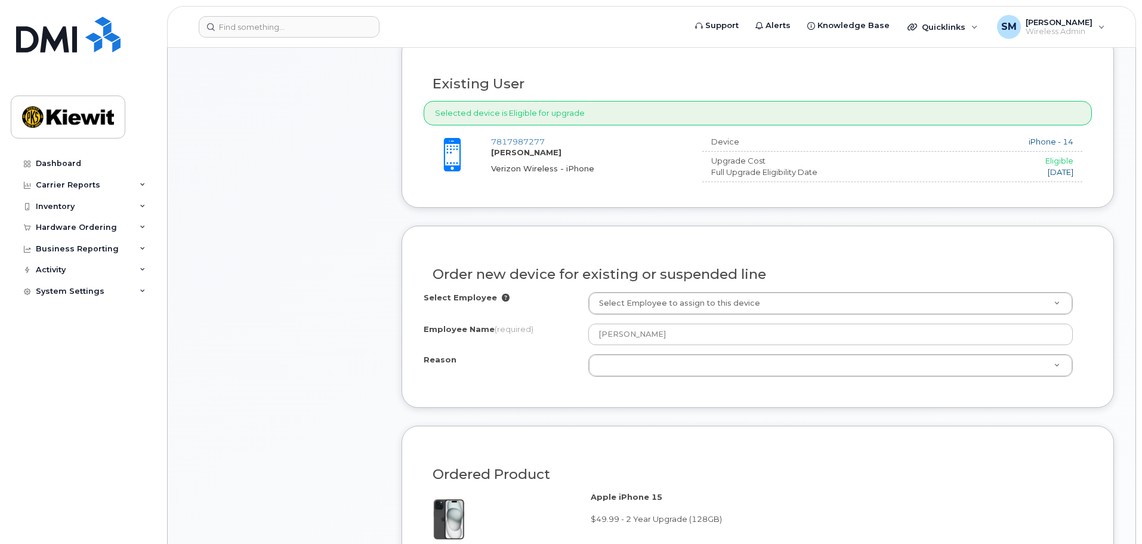
click at [556, 113] on div "Selected device is Eligible for upgrade" at bounding box center [758, 113] width 668 height 24
click at [796, 168] on div "Full Upgrade Eligibility Date" at bounding box center [781, 171] width 159 height 11
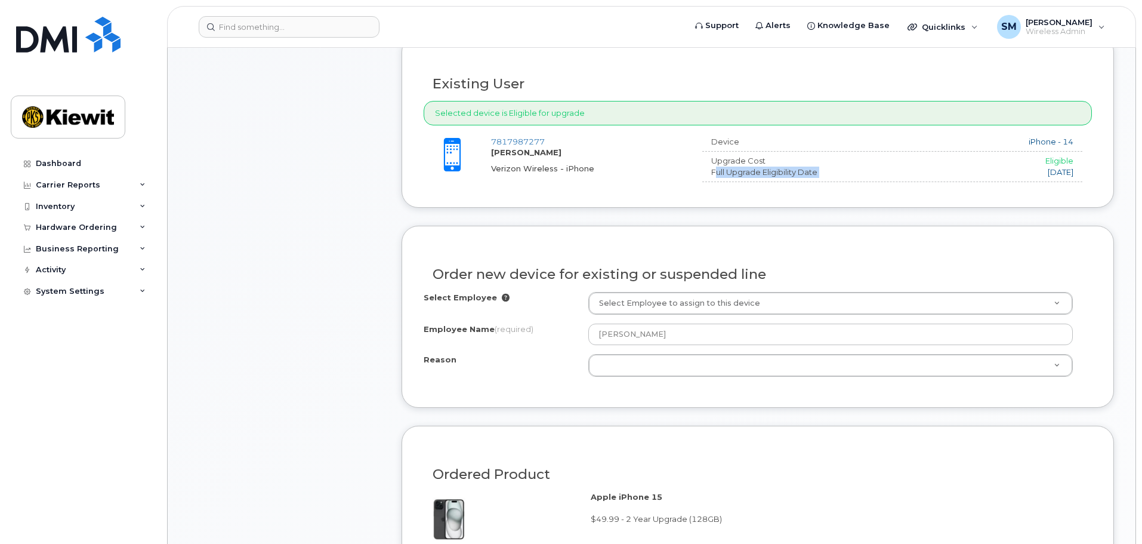
click at [796, 168] on div "Full Upgrade Eligibility Date" at bounding box center [781, 171] width 159 height 11
click at [785, 149] on div "Device iPhone - 14 Upgrade Cost $0.00 Eligible Full Upgrade Eligibility Date 20…" at bounding box center [897, 161] width 390 height 50
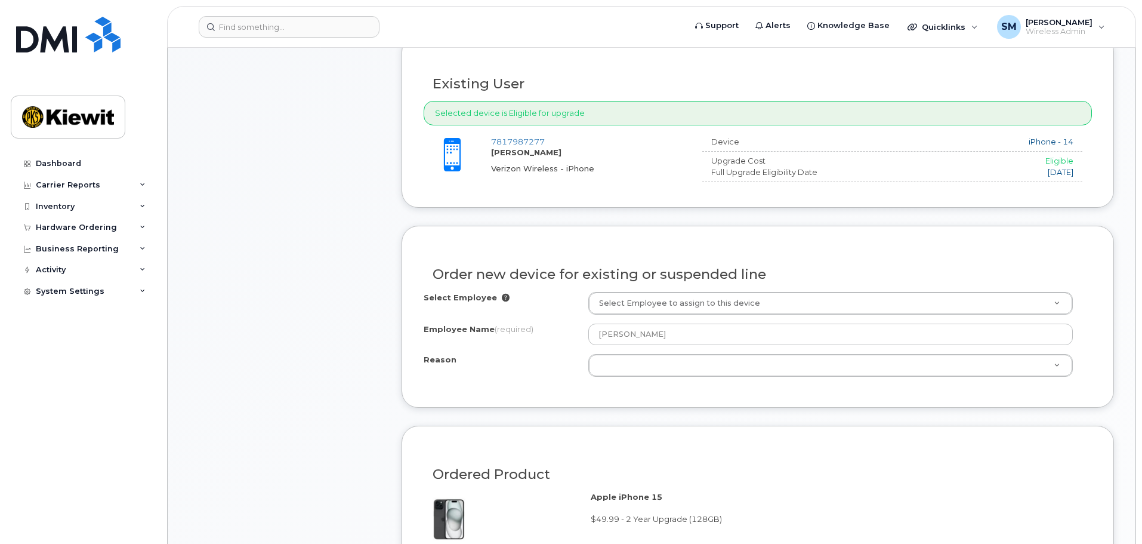
click at [785, 149] on div "Device iPhone - 14 Upgrade Cost $0.00 Eligible Full Upgrade Eligibility Date 20…" at bounding box center [897, 161] width 390 height 50
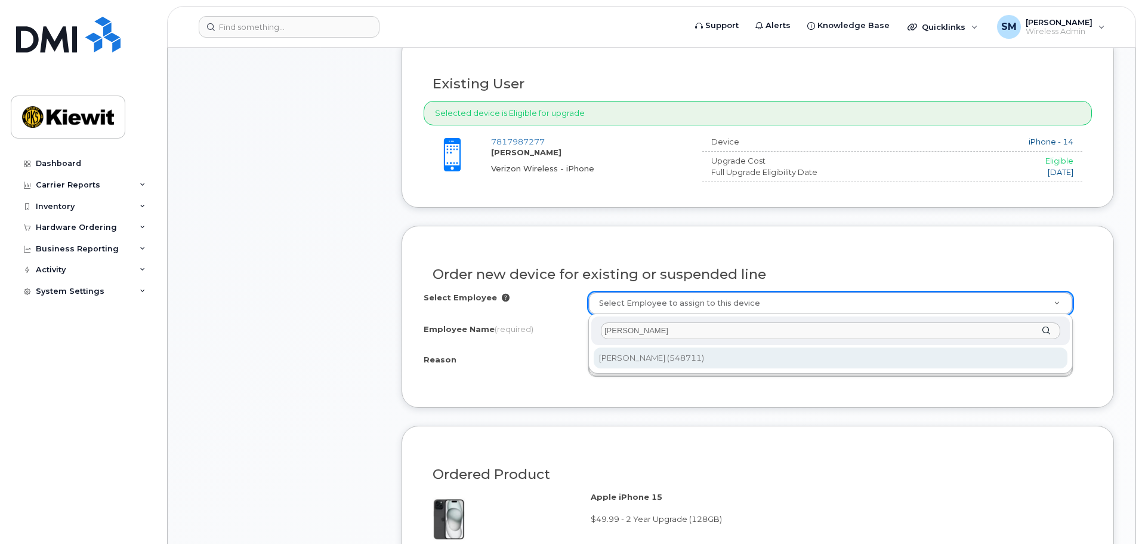
type input "neil sander"
type input "2173310"
type input "[PERSON_NAME]"
select select
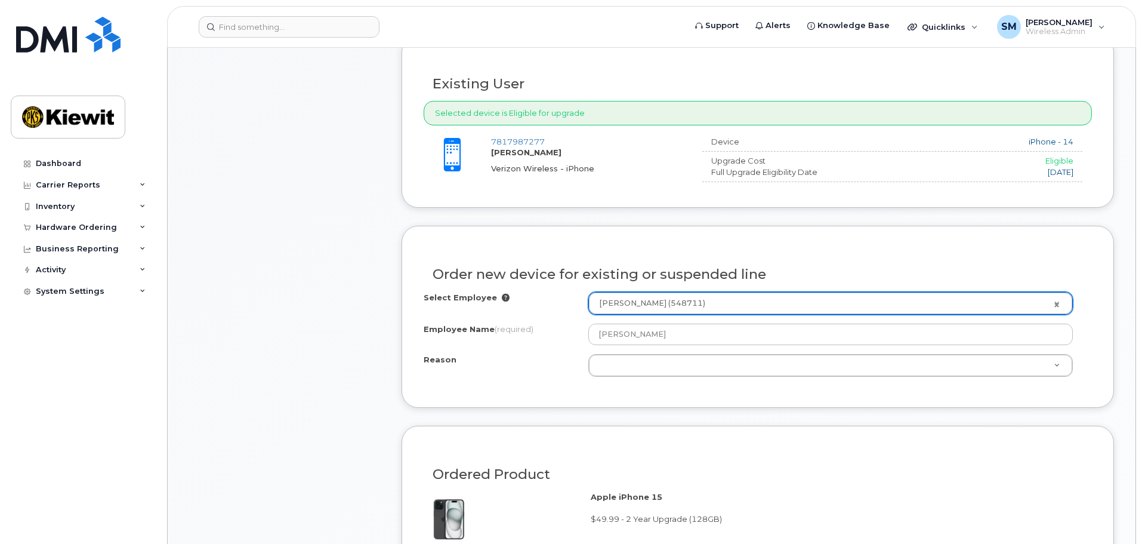
drag, startPoint x: 514, startPoint y: 360, endPoint x: 523, endPoint y: 357, distance: 8.7
click at [514, 360] on div "Reason" at bounding box center [506, 362] width 165 height 16
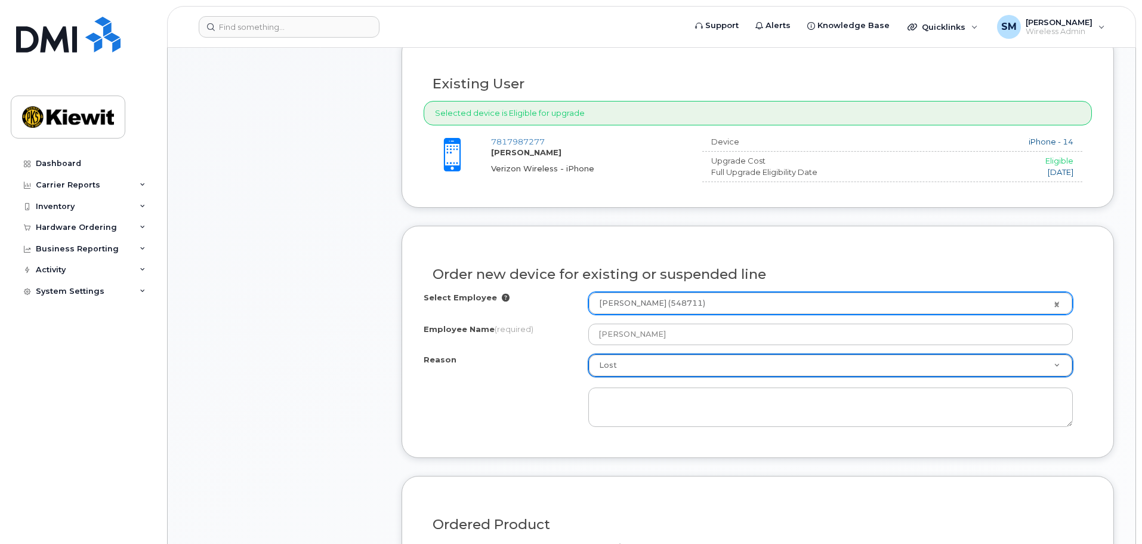
click at [484, 363] on div "Reason" at bounding box center [506, 362] width 165 height 16
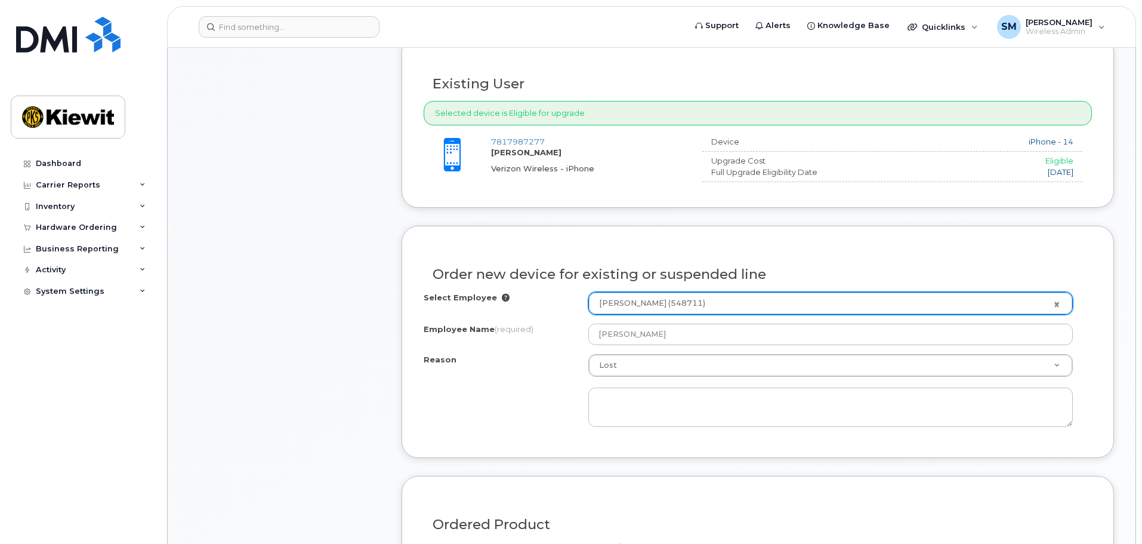
drag, startPoint x: 598, startPoint y: 357, endPoint x: 606, endPoint y: 402, distance: 44.9
click at [644, 385] on div at bounding box center [830, 402] width 485 height 50
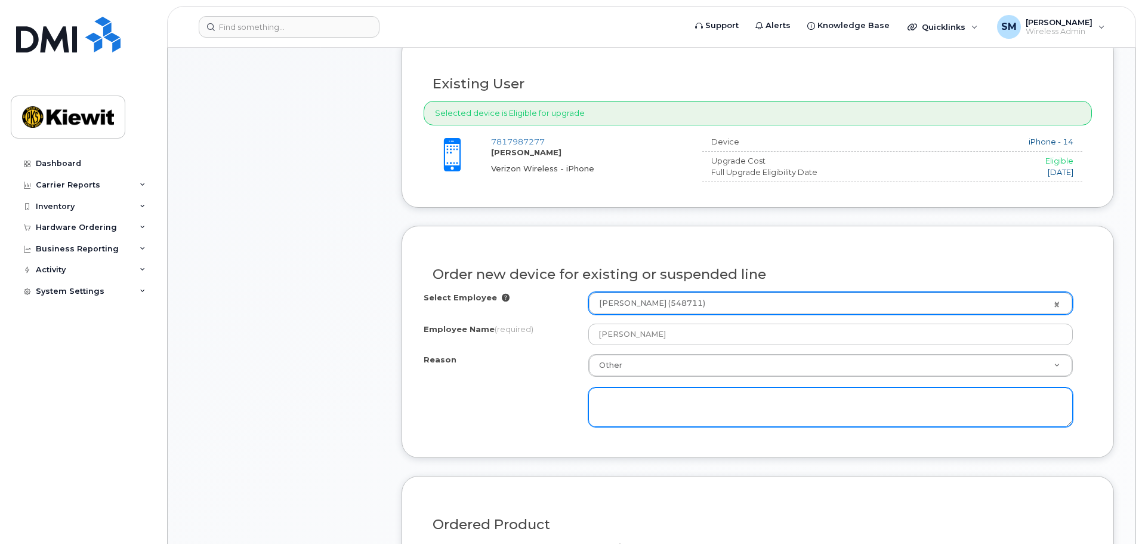
click at [641, 399] on textarea at bounding box center [830, 406] width 485 height 39
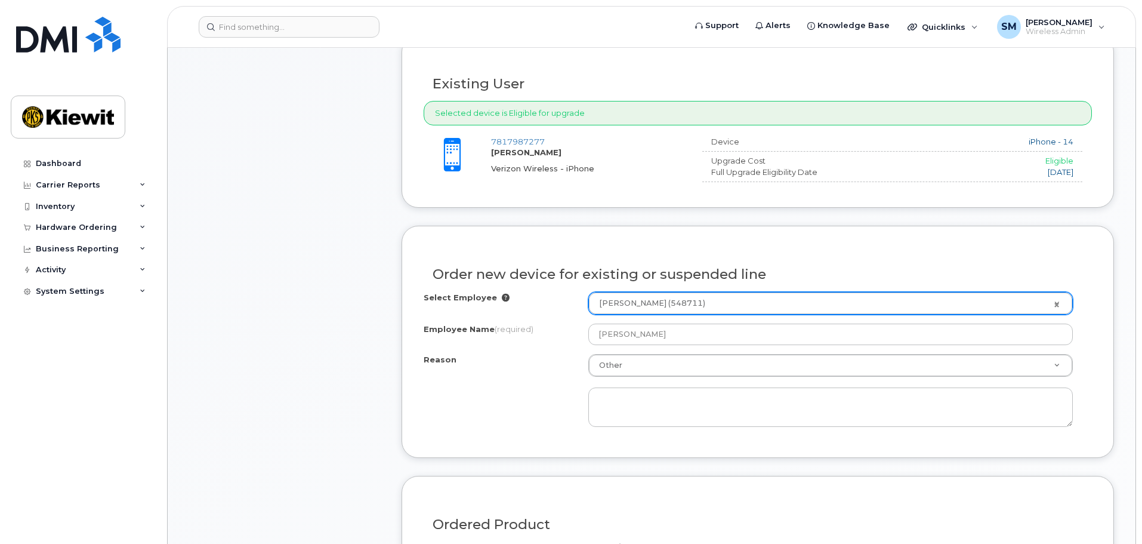
drag, startPoint x: 639, startPoint y: 363, endPoint x: 625, endPoint y: 402, distance: 40.6
select select "lost"
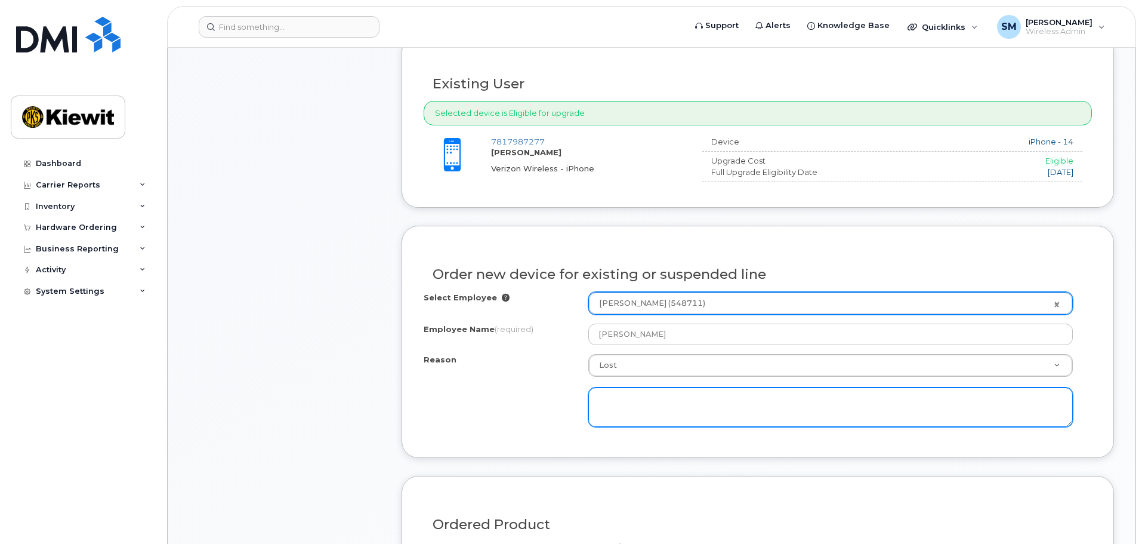
click at [644, 391] on textarea at bounding box center [830, 406] width 485 height 39
type textarea "s"
type textarea "work phone was stolen out of car"
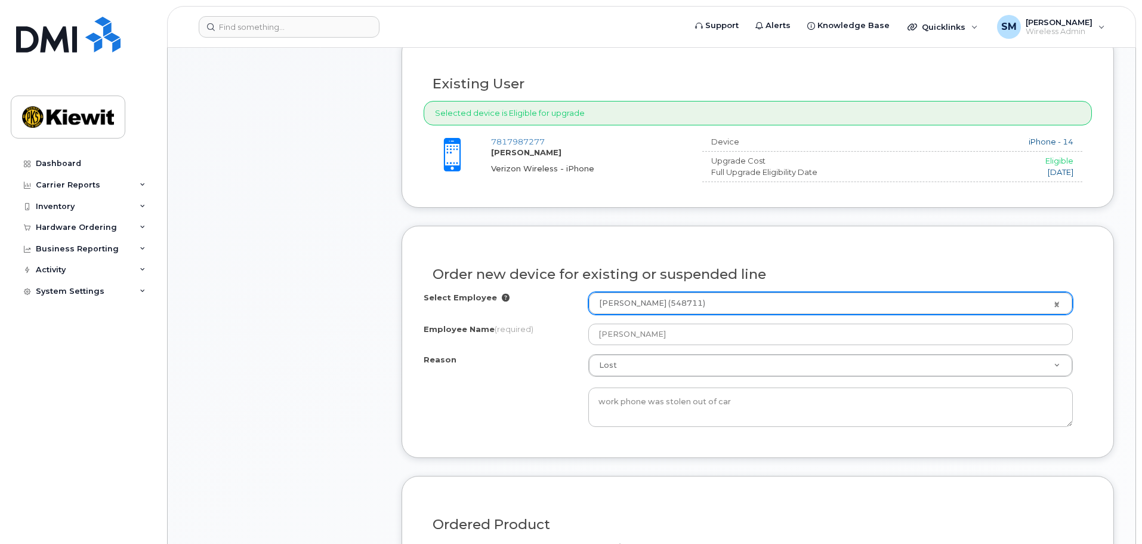
click at [530, 407] on div "Reason Lost Reason Eligible for Upgrade Broken Lost Other work phone was stolen…" at bounding box center [758, 390] width 668 height 73
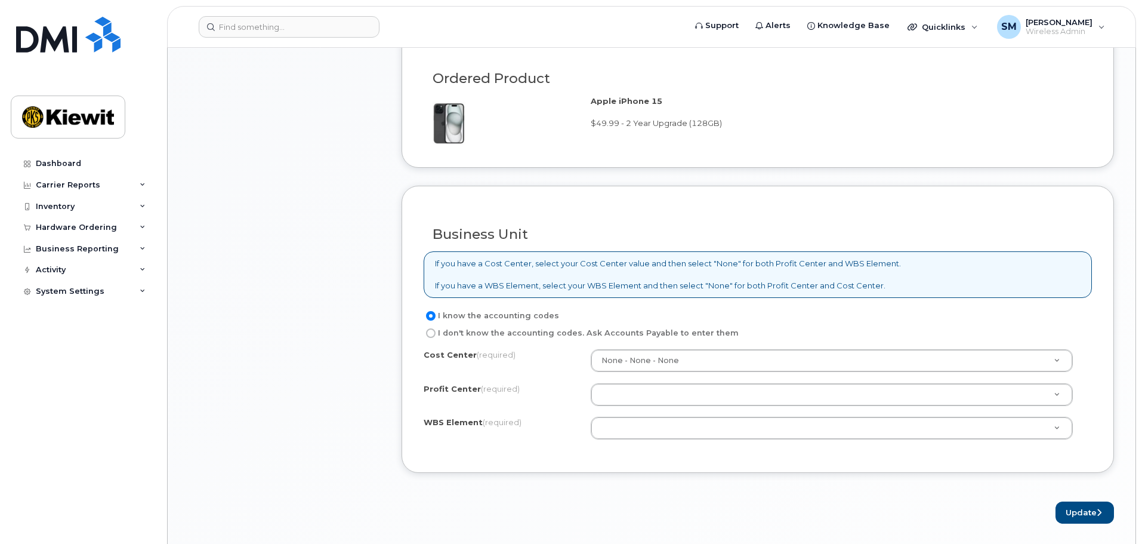
scroll to position [895, 0]
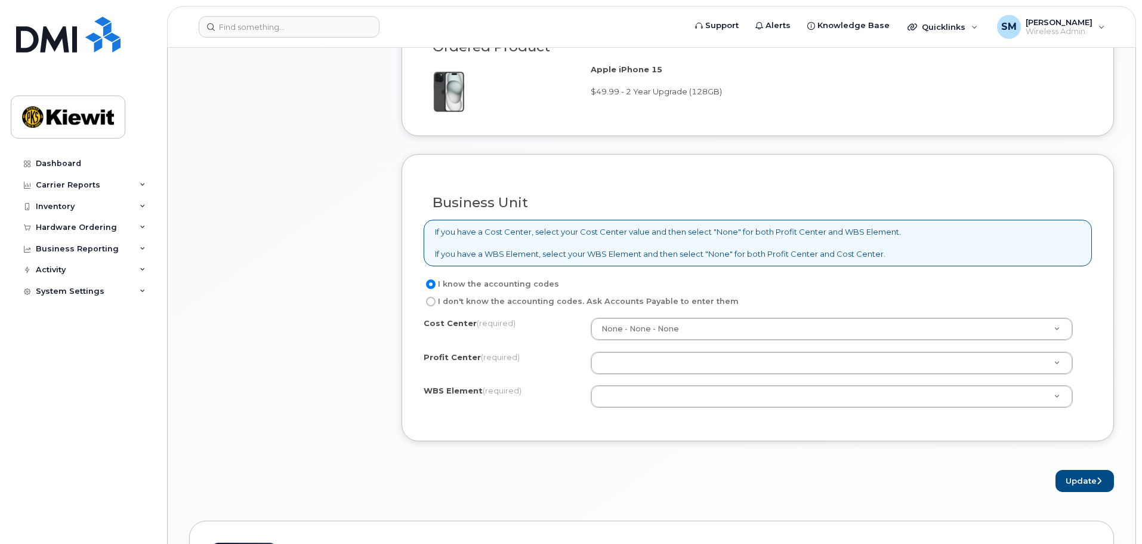
click at [510, 299] on label "I don't know the accounting codes. Ask Accounts Payable to enter them" at bounding box center [581, 301] width 315 height 14
click at [436, 299] on input "I don't know the accounting codes. Ask Accounts Payable to enter them" at bounding box center [431, 302] width 10 height 10
radio input "true"
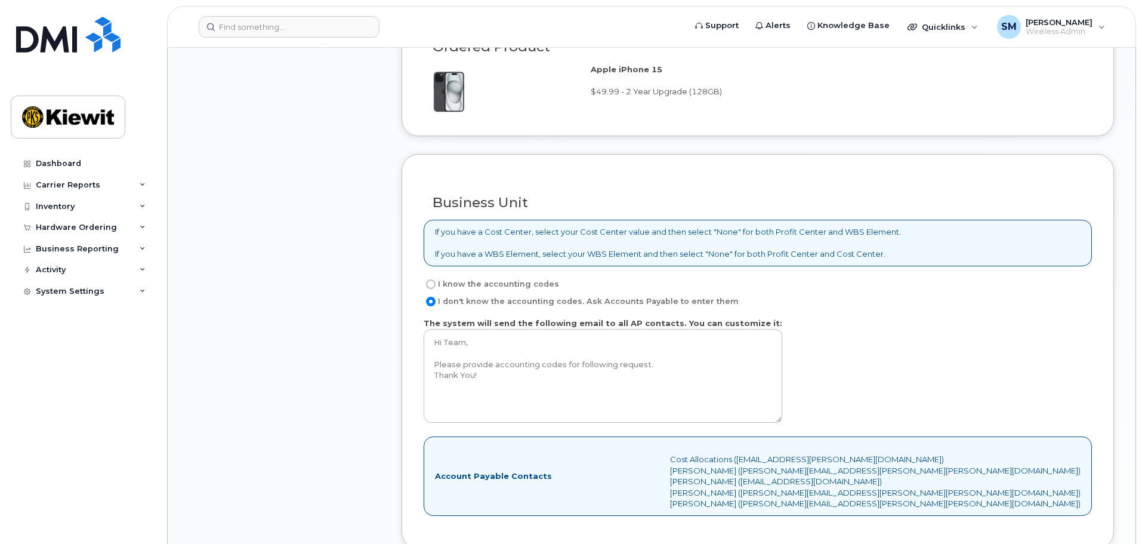
click at [458, 272] on div "Business Unit If you have a Cost Center, select your Cost Center value and then…" at bounding box center [758, 351] width 713 height 394
click at [456, 282] on label "I know the accounting codes" at bounding box center [491, 284] width 135 height 14
click at [436, 282] on input "I know the accounting codes" at bounding box center [431, 284] width 10 height 10
radio input "true"
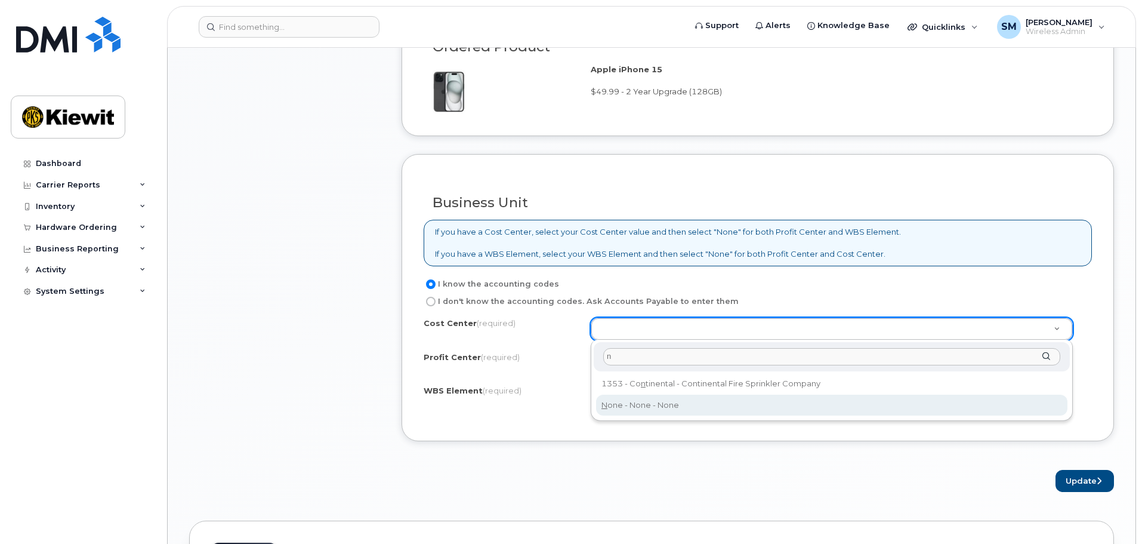
type input "n"
type input "None"
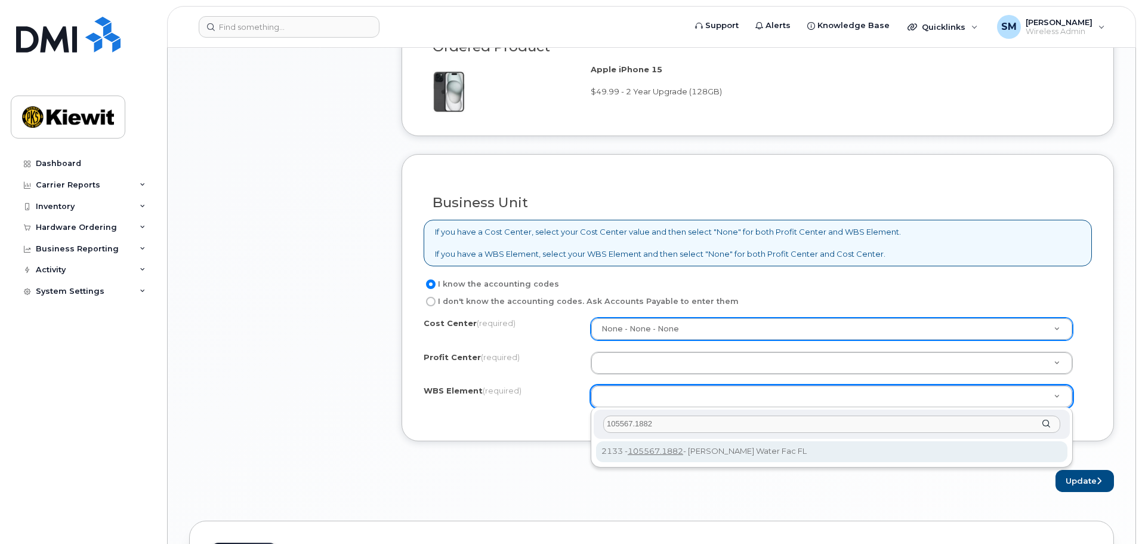
type input "105567.1882"
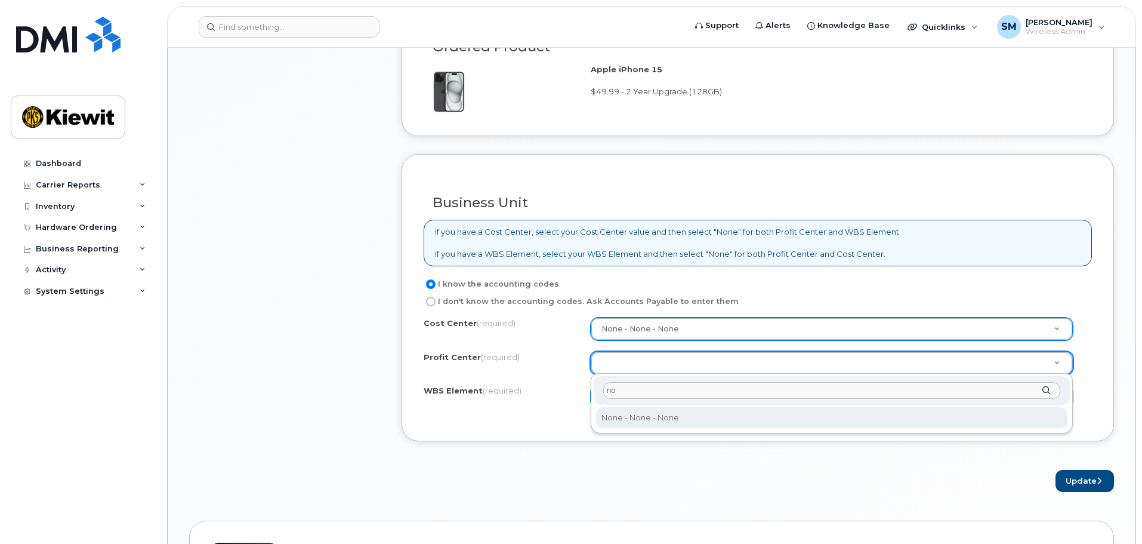
type input "no"
select select "None"
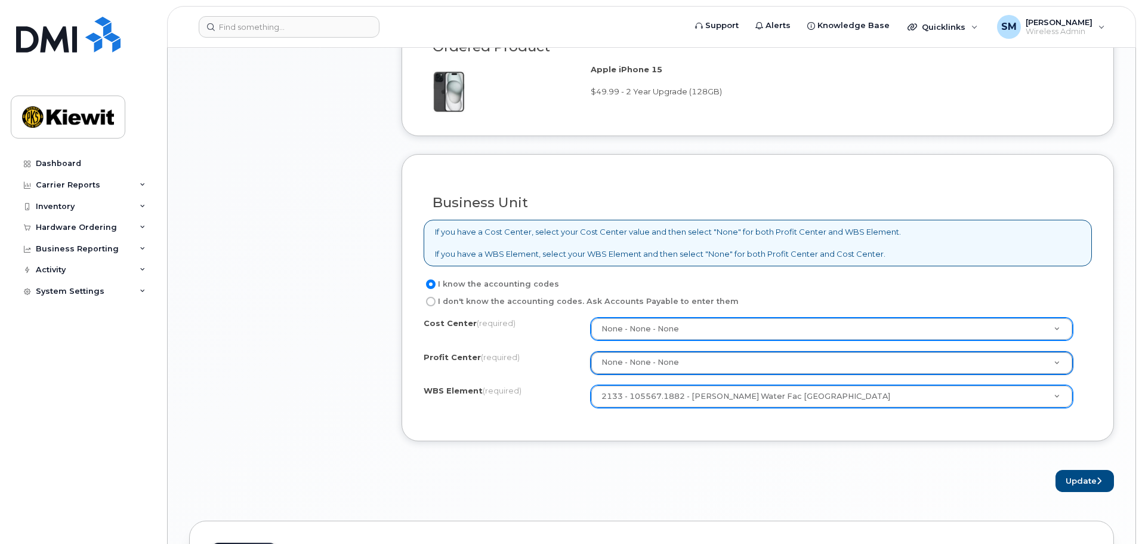
click at [674, 462] on form "Existing User Additional cost to upgrading the device $0.00 Selected device is …" at bounding box center [758, 25] width 713 height 934
click at [1081, 476] on button "Update" at bounding box center [1085, 481] width 58 height 22
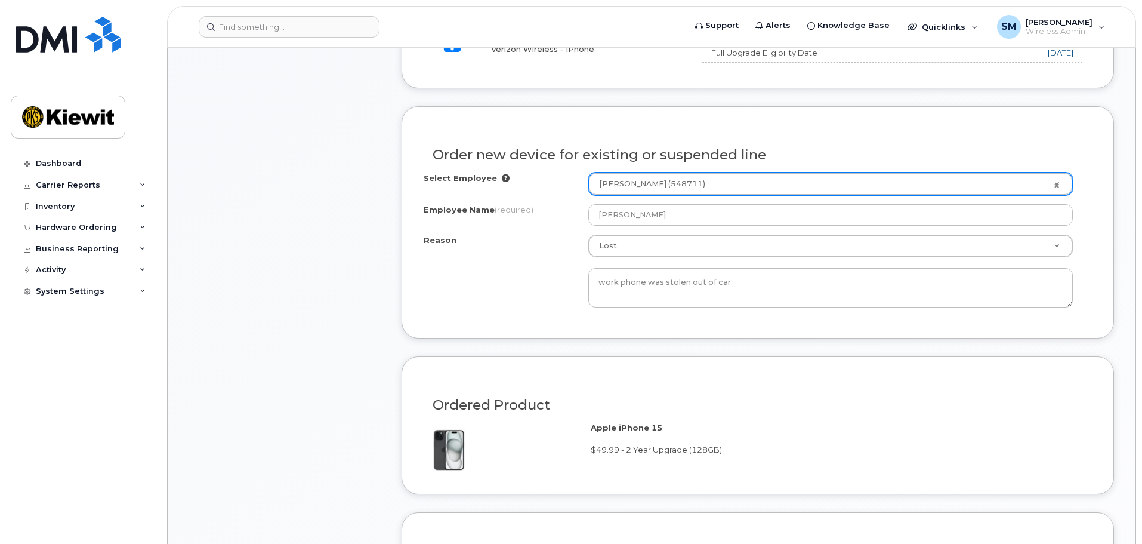
scroll to position [707, 0]
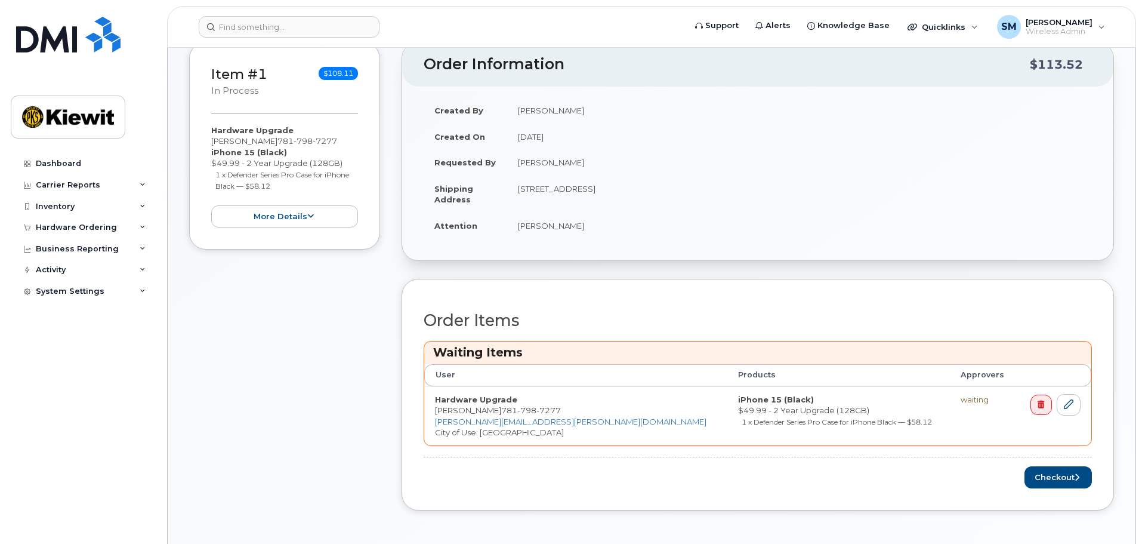
scroll to position [179, 0]
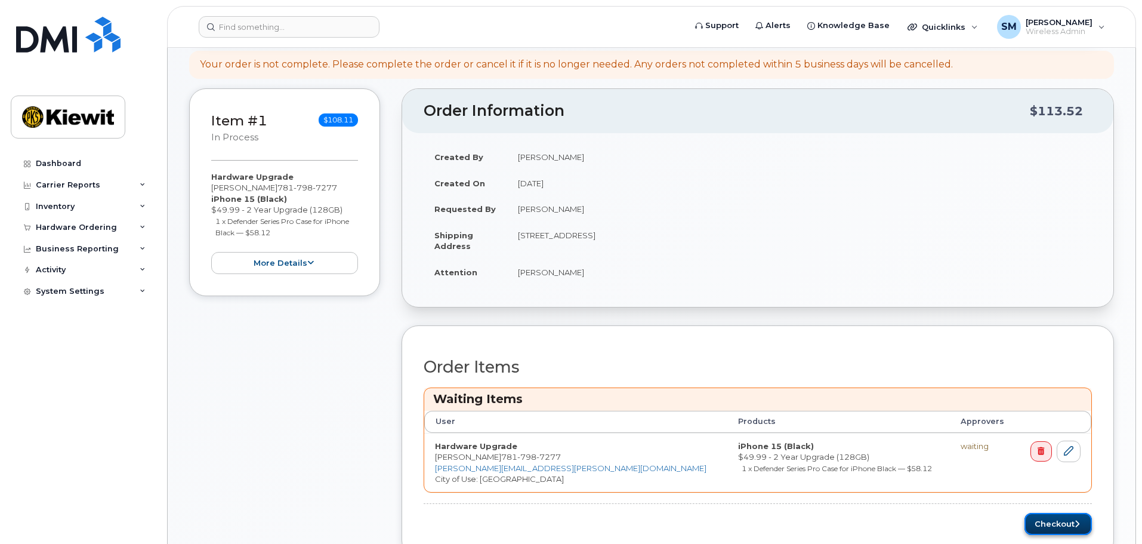
click at [1060, 525] on button "Checkout" at bounding box center [1058, 524] width 67 height 22
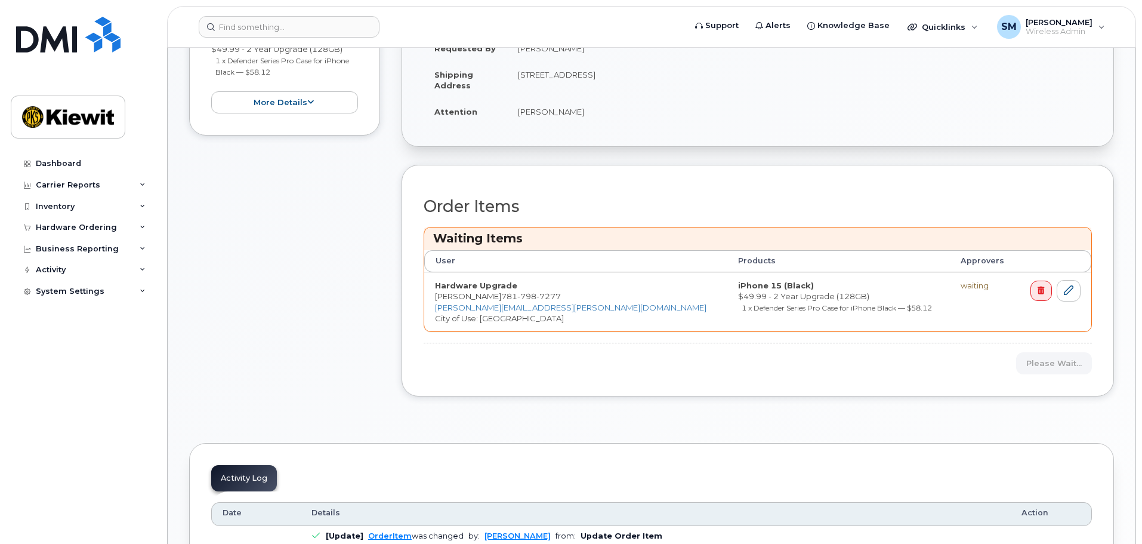
scroll to position [358, 0]
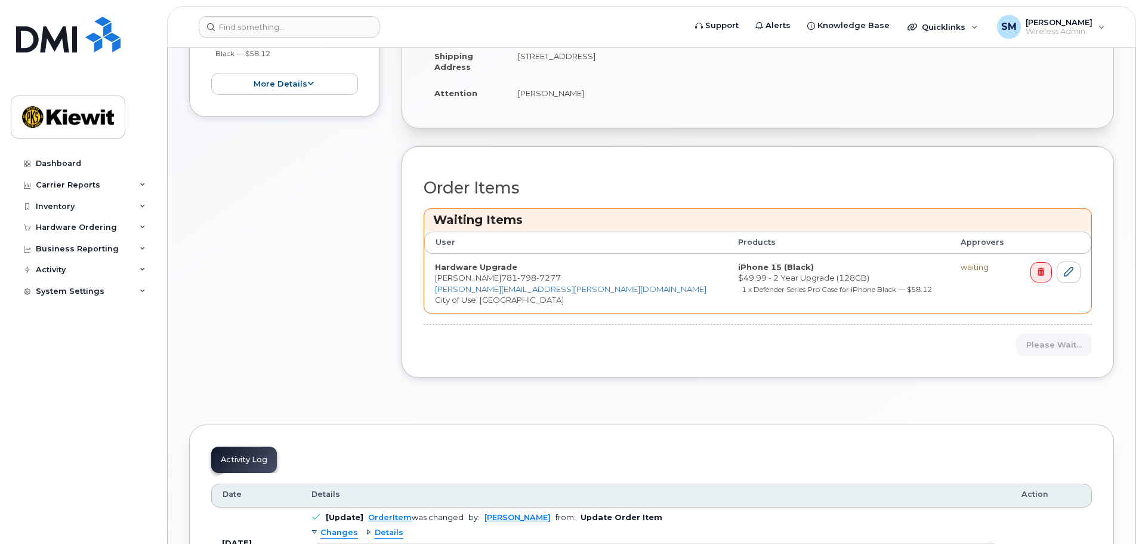
drag, startPoint x: 744, startPoint y: 378, endPoint x: 878, endPoint y: 351, distance: 137.0
click at [744, 378] on div "Order Information $113.52 Created By [PERSON_NAME] Created On [DATE] Requested …" at bounding box center [758, 152] width 713 height 486
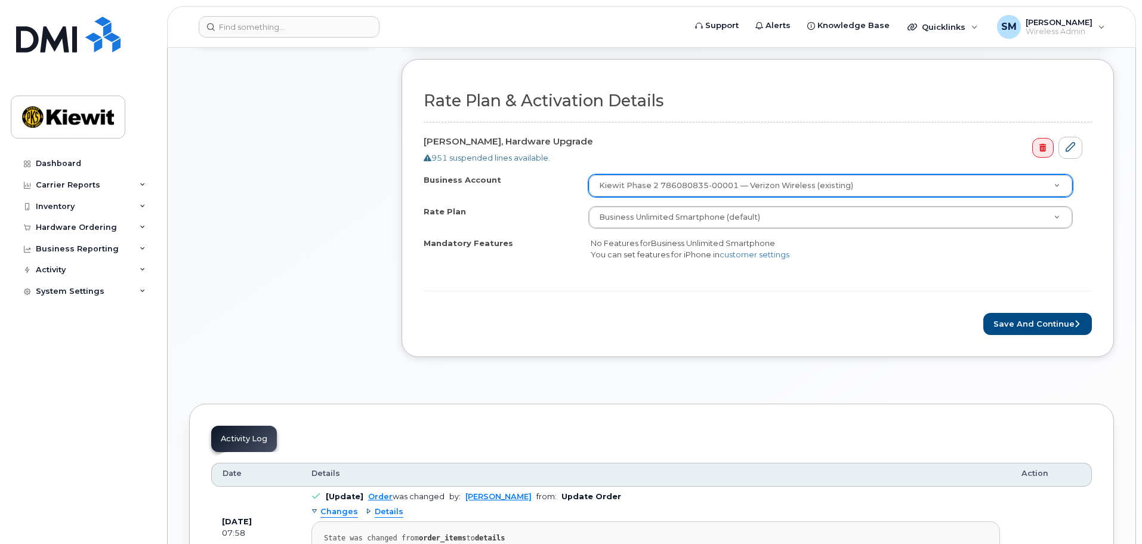
scroll to position [179, 0]
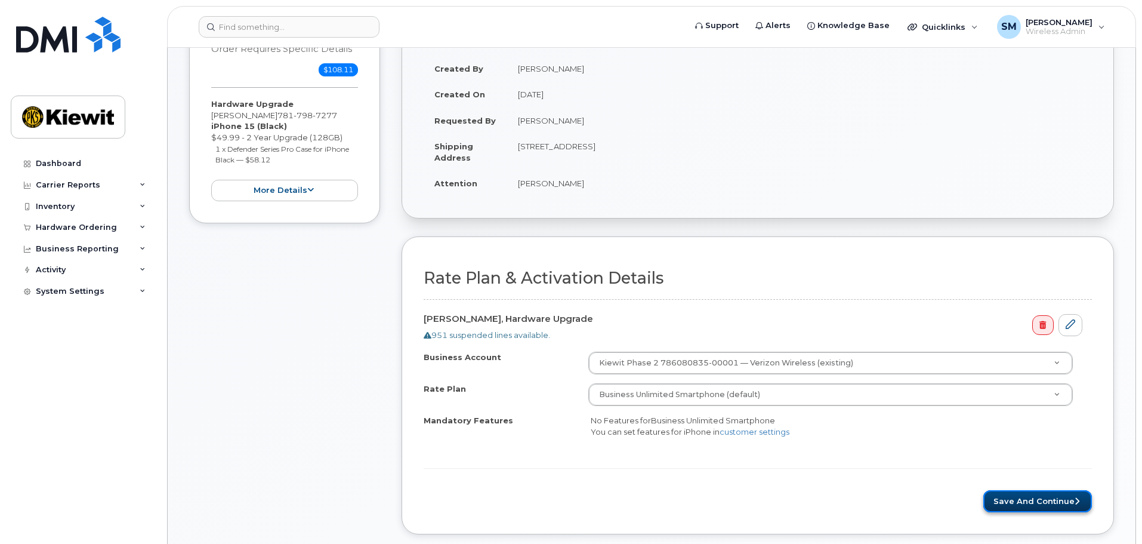
click at [1047, 497] on button "Save and Continue" at bounding box center [1037, 501] width 109 height 22
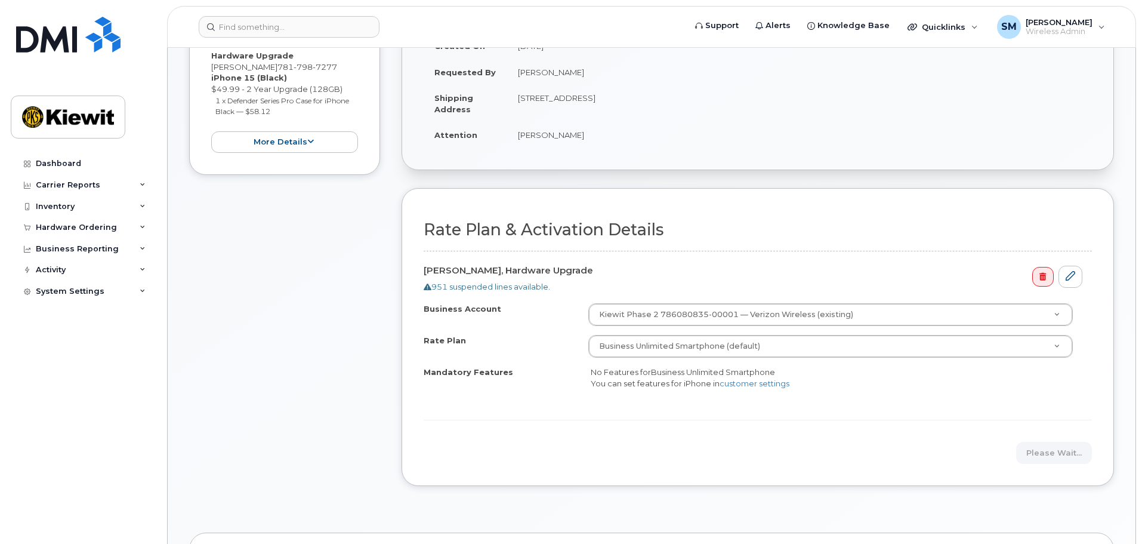
scroll to position [239, 0]
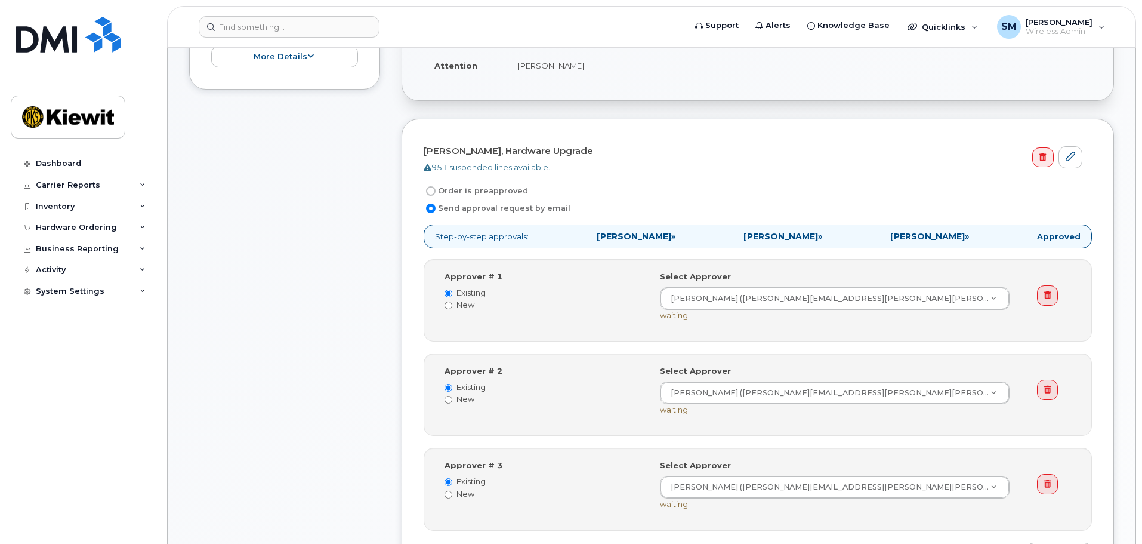
scroll to position [358, 0]
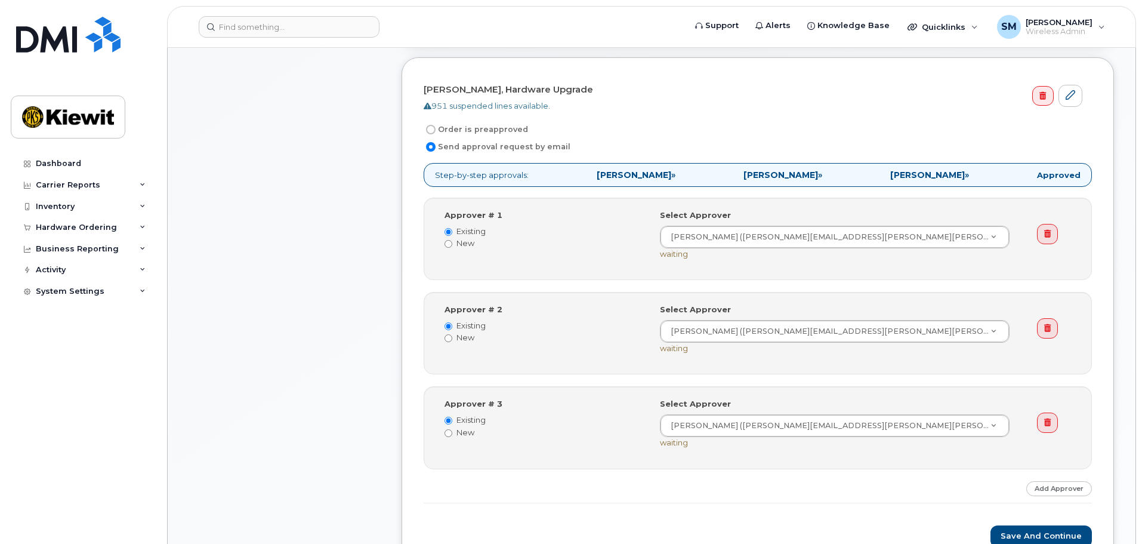
drag, startPoint x: 1053, startPoint y: 329, endPoint x: 1017, endPoint y: 350, distance: 41.5
click at [1053, 329] on link at bounding box center [1047, 328] width 21 height 20
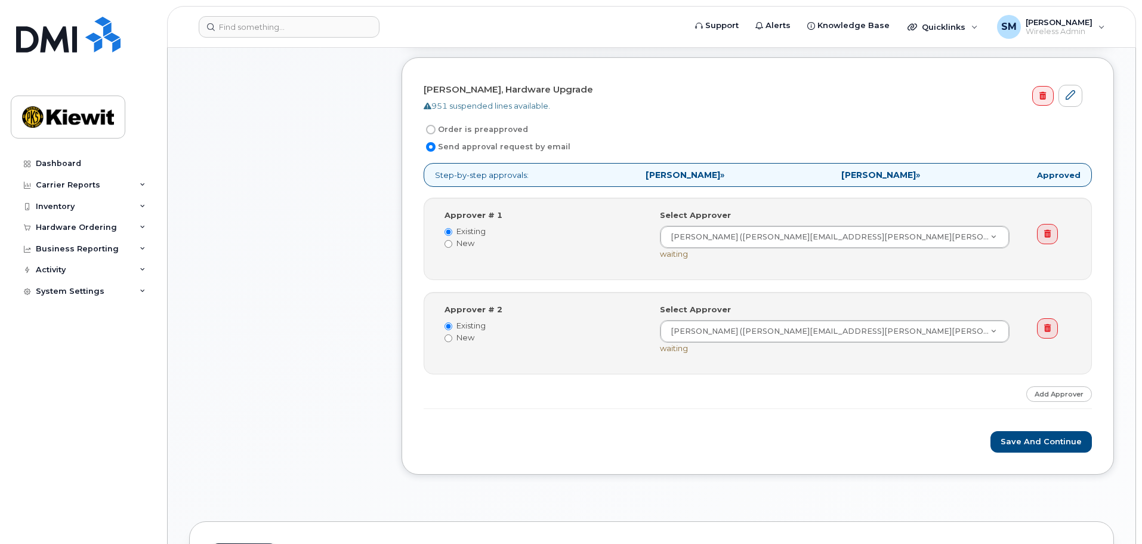
scroll to position [418, 0]
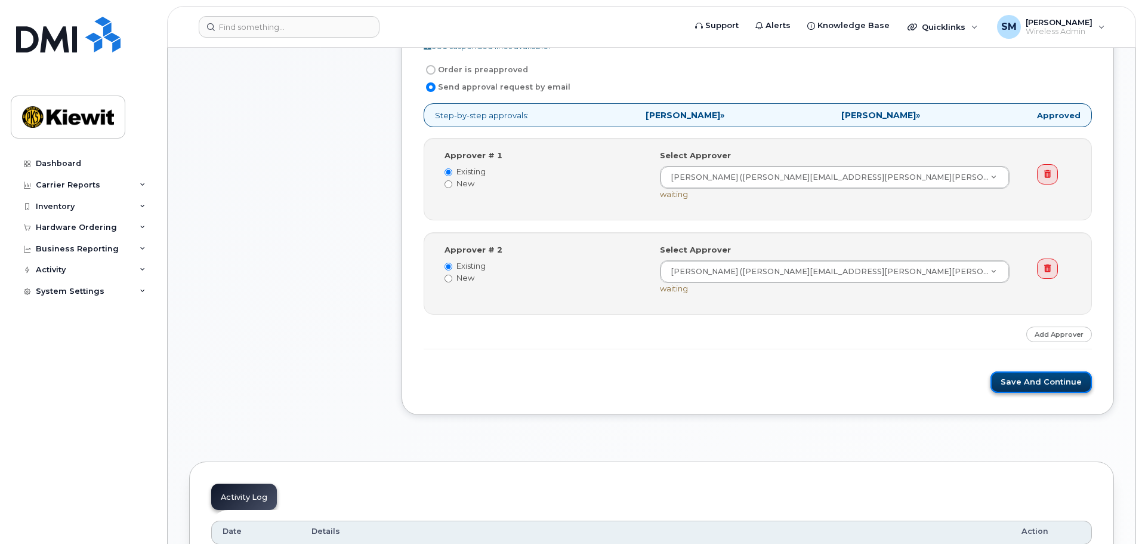
click at [1014, 380] on button "Save and Continue" at bounding box center [1041, 382] width 101 height 22
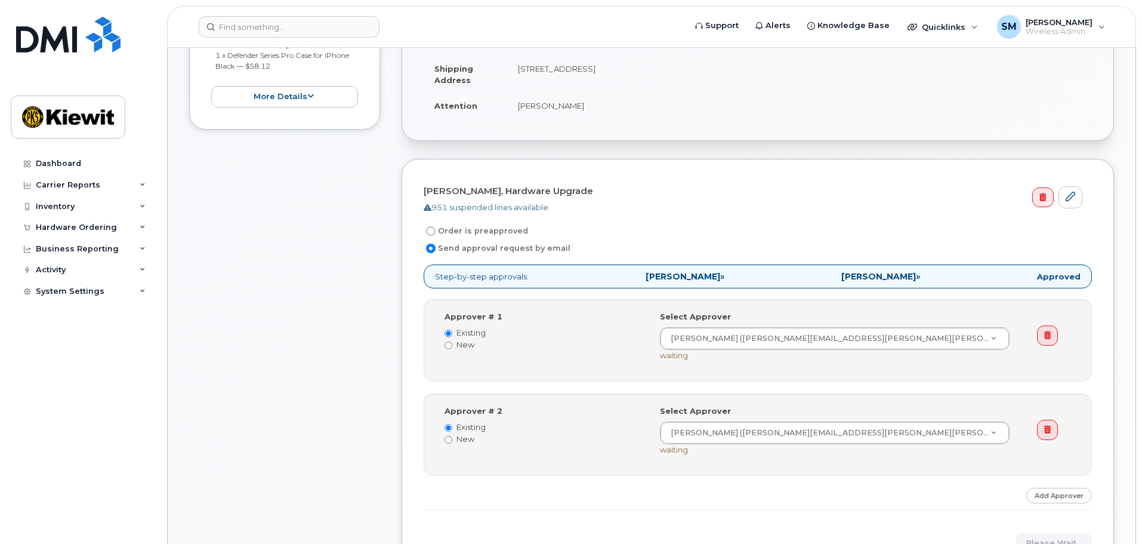
scroll to position [239, 0]
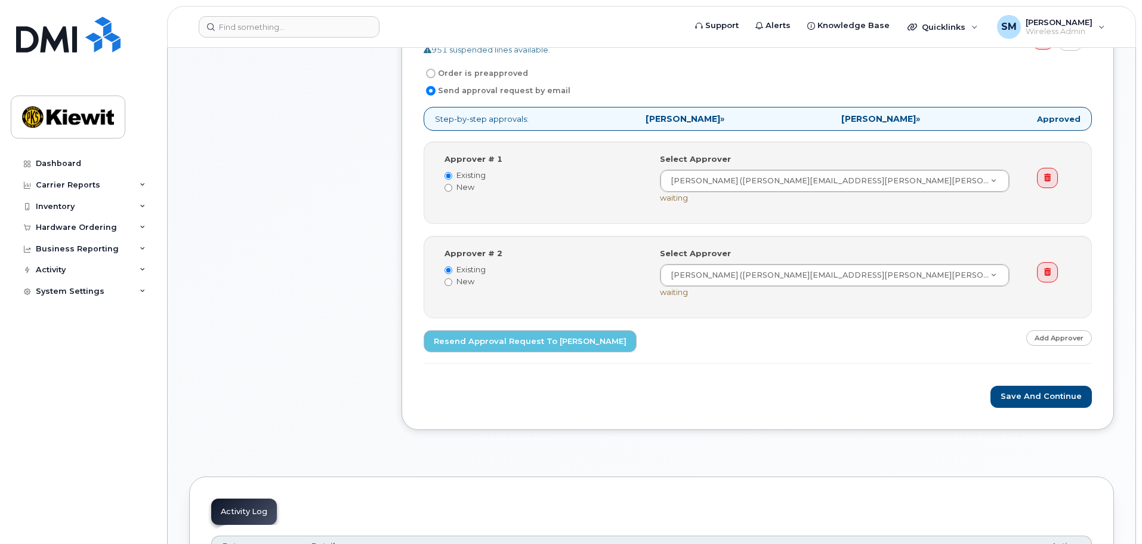
scroll to position [418, 0]
